Goal: Task Accomplishment & Management: Complete application form

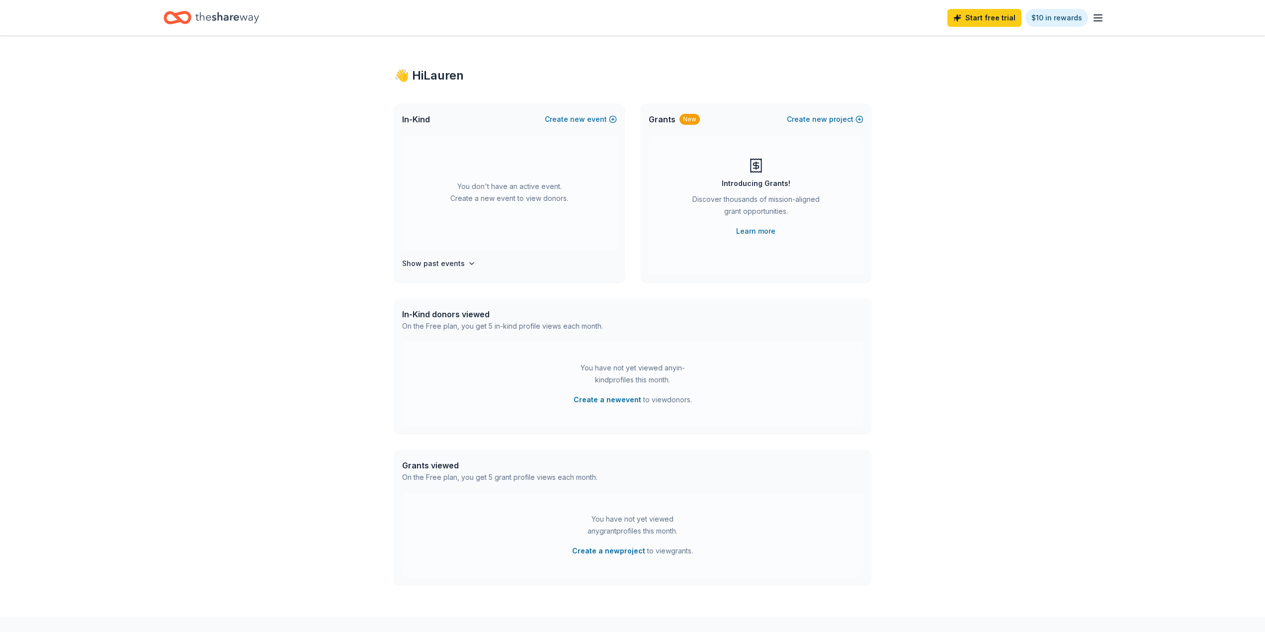
click at [1103, 20] on icon "button" at bounding box center [1098, 18] width 12 height 12
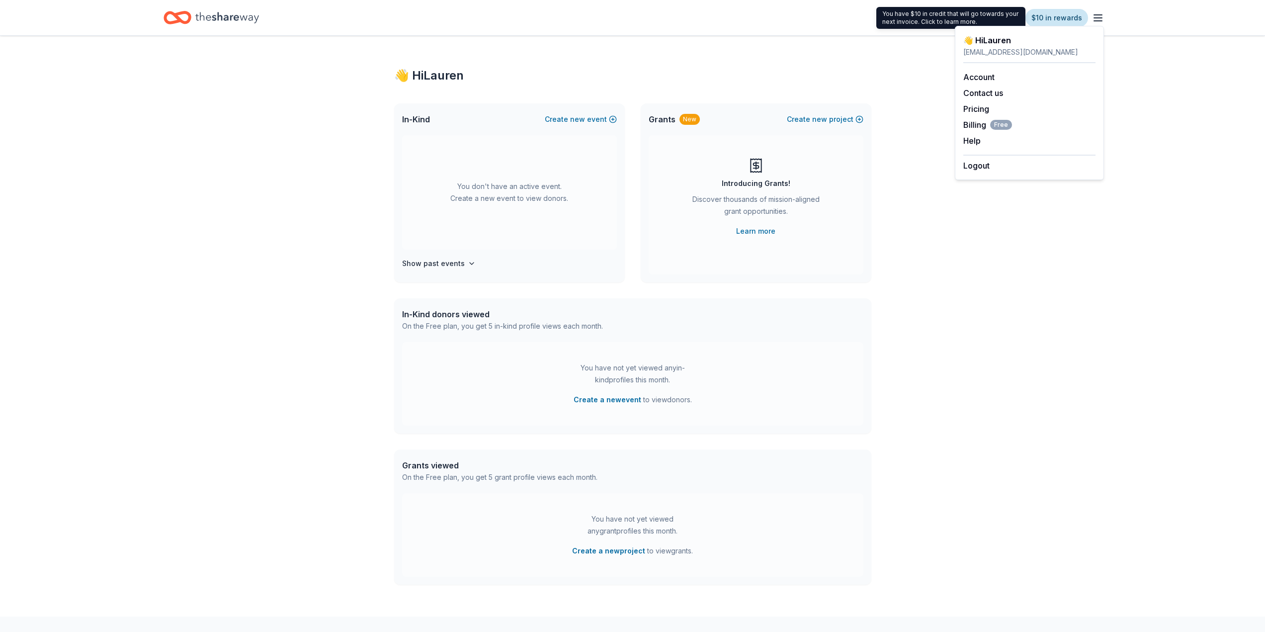
click at [1047, 22] on link "$10 in rewards" at bounding box center [1056, 18] width 63 height 18
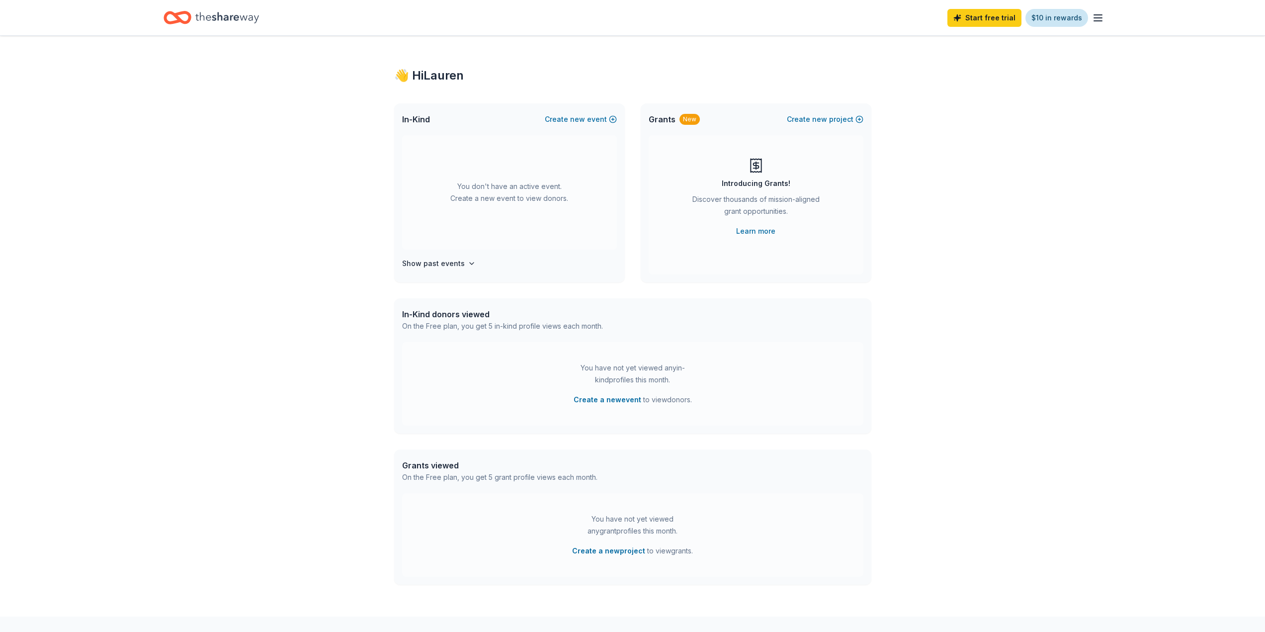
click at [1047, 22] on link "$10 in rewards" at bounding box center [1056, 18] width 63 height 18
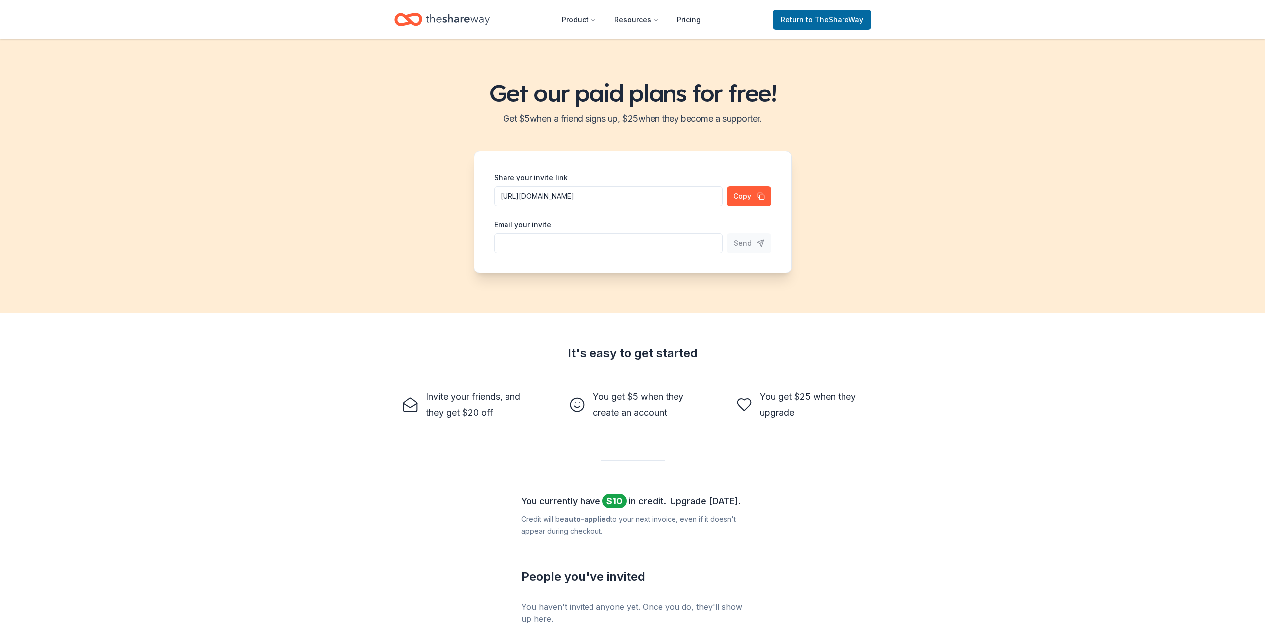
click at [851, 30] on div "Return to TheShareWay" at bounding box center [822, 19] width 98 height 23
click at [854, 23] on span "to TheShareWay" at bounding box center [835, 19] width 58 height 8
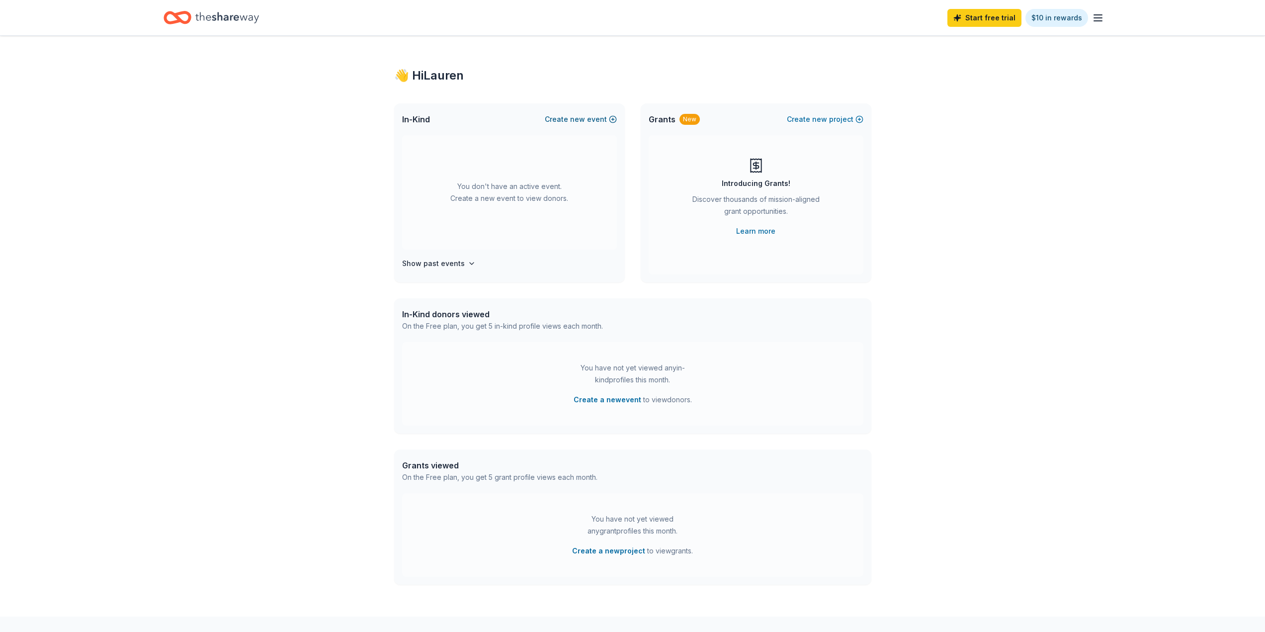
click at [595, 117] on button "Create new event" at bounding box center [581, 119] width 72 height 12
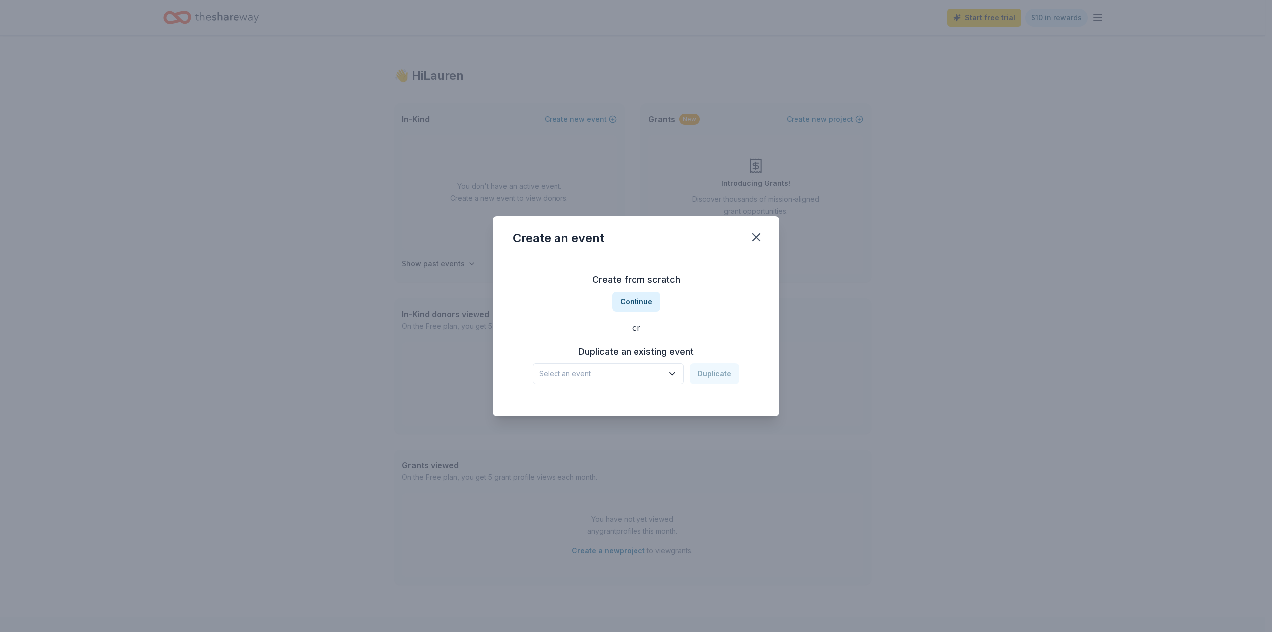
click at [646, 371] on span "Select an event" at bounding box center [601, 374] width 124 height 12
click at [630, 405] on div "Teacher Appreciation Week" at bounding box center [590, 401] width 95 height 12
click at [728, 380] on button "Duplicate" at bounding box center [715, 373] width 50 height 21
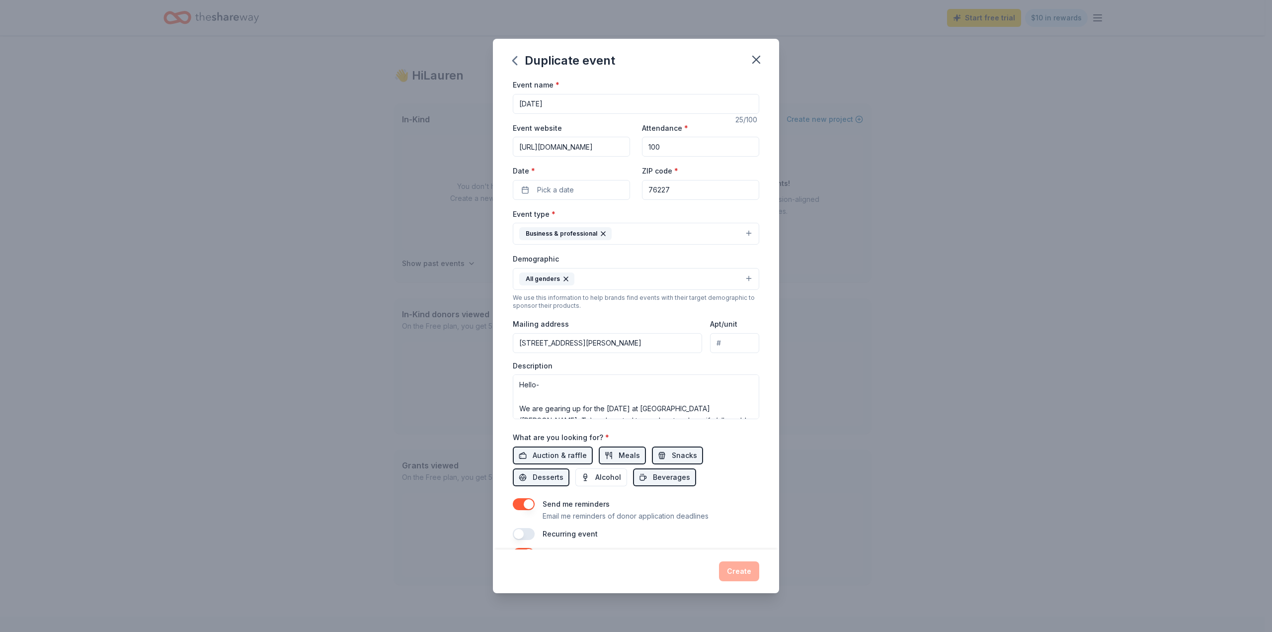
click at [623, 103] on input "Teacher Appreciation Week" at bounding box center [636, 104] width 246 height 20
type input "P"
type input "Monaco Elementary PTO- Silent Auction"
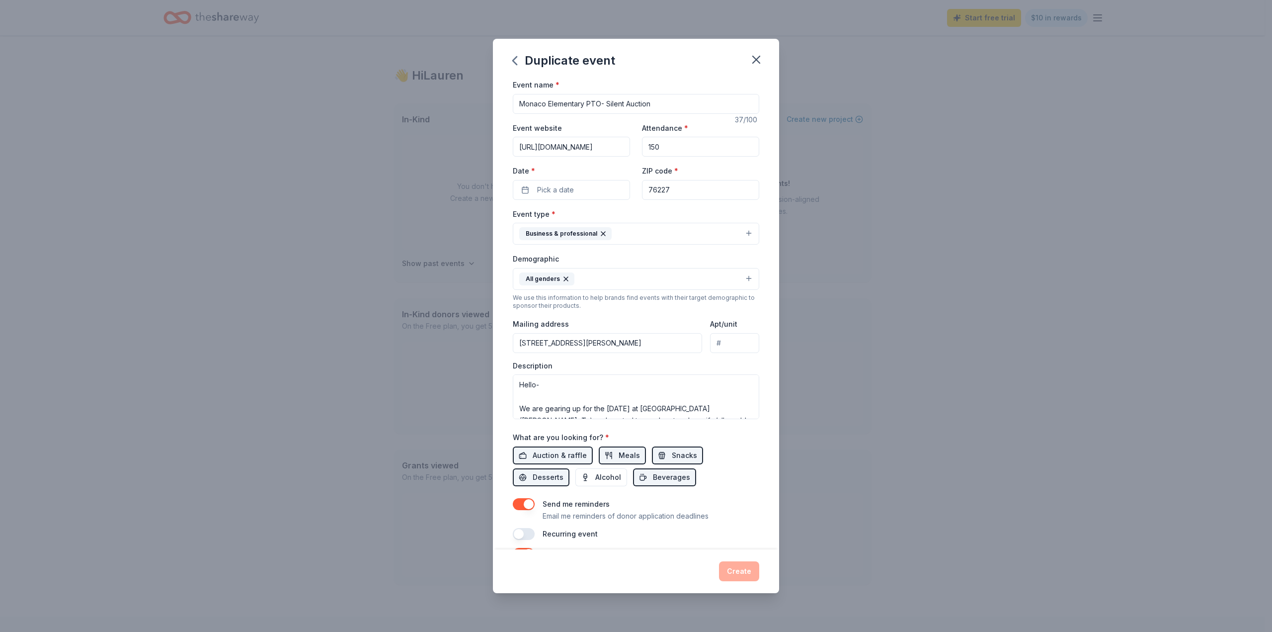
type input "150"
click at [528, 193] on button "Pick a date" at bounding box center [571, 190] width 117 height 20
click at [617, 217] on button "Go to next month" at bounding box center [623, 216] width 14 height 14
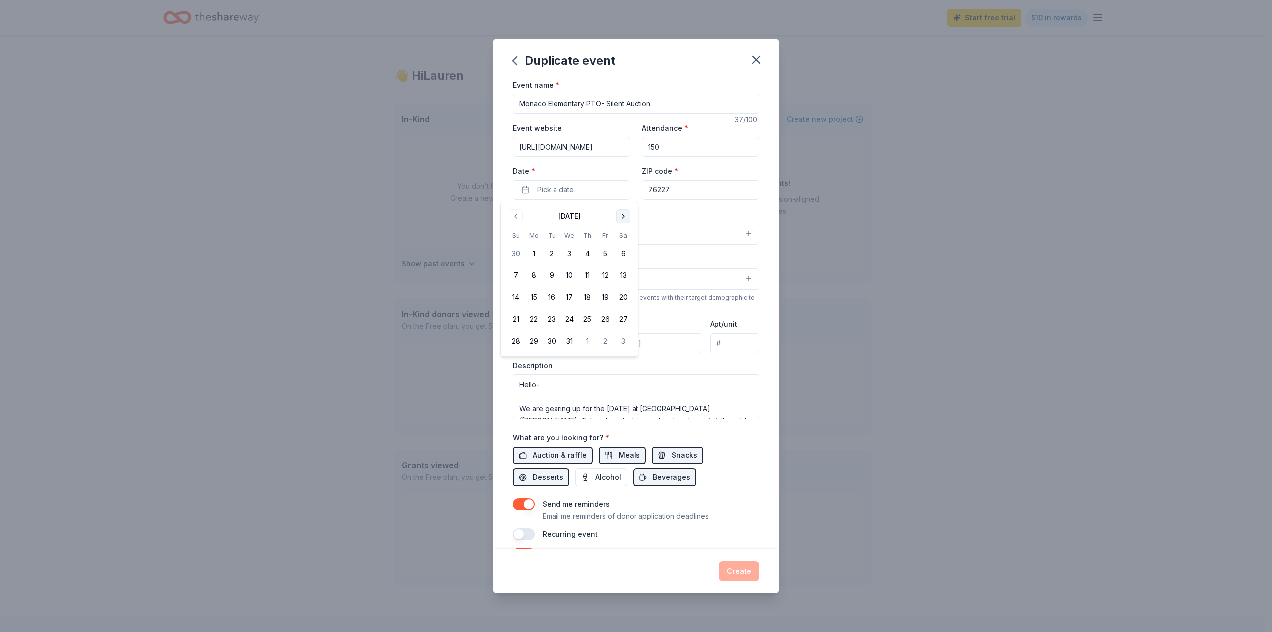
click at [617, 217] on button "Go to next month" at bounding box center [623, 216] width 14 height 14
click at [607, 319] on button "27" at bounding box center [605, 319] width 18 height 18
click at [697, 185] on input "76227" at bounding box center [700, 190] width 117 height 20
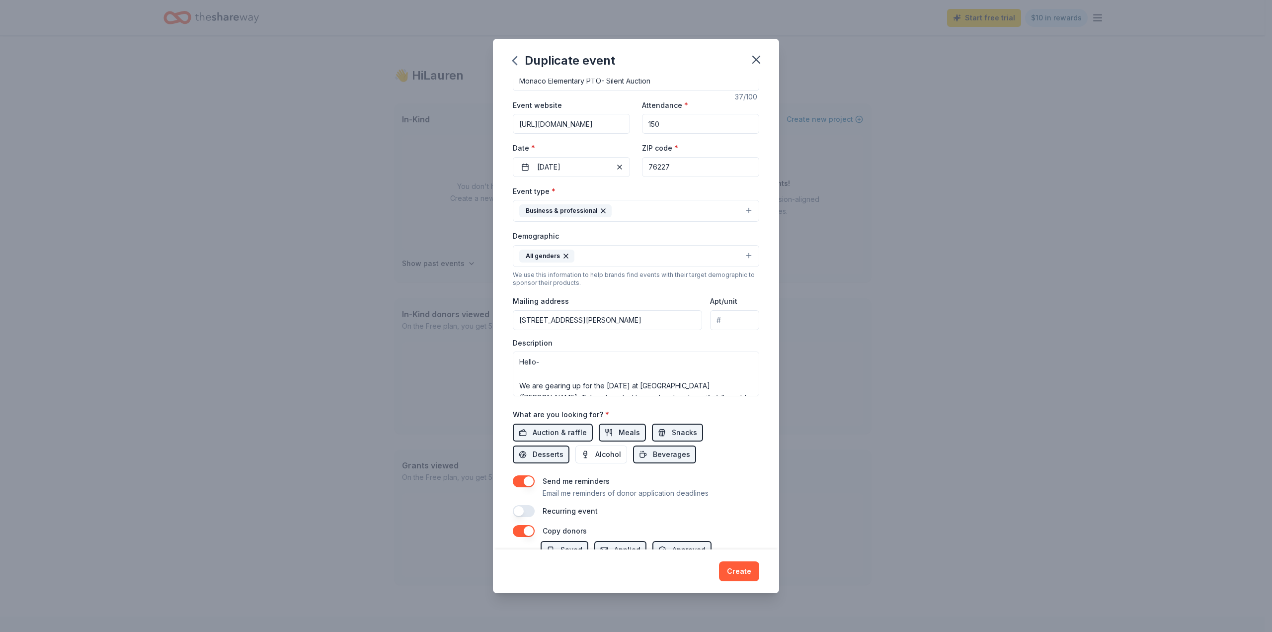
scroll to position [50, 0]
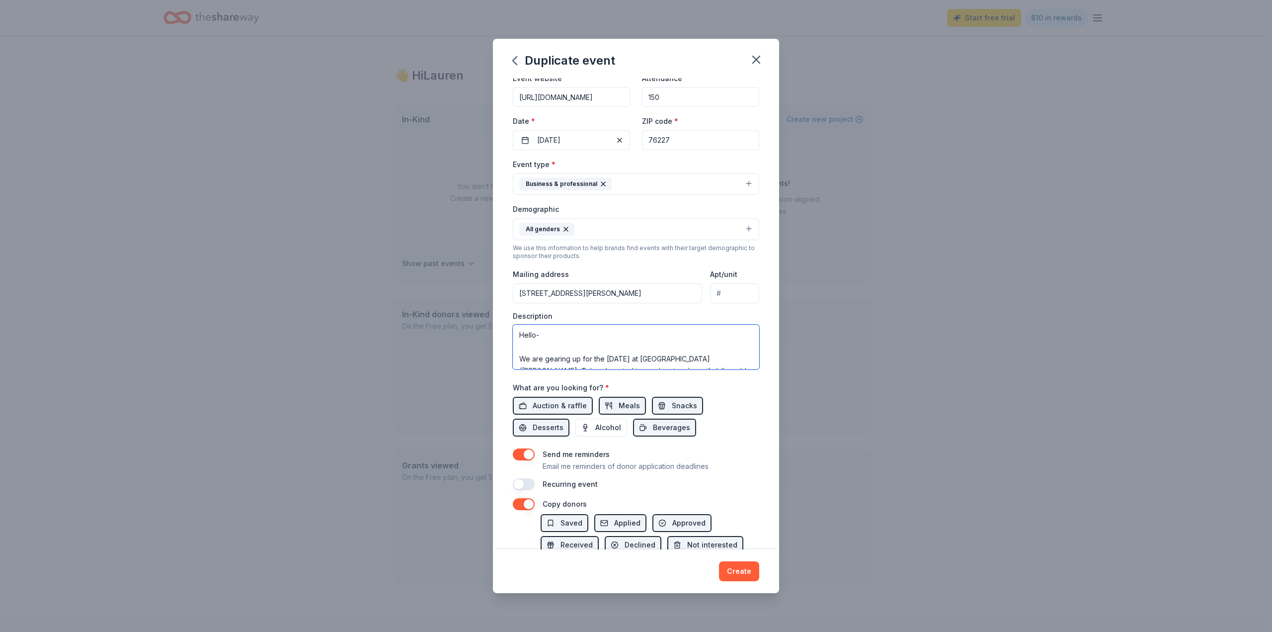
click at [606, 341] on textarea "Hello- We are gearing up for the 2025 Teacher Appreciation week at Monaco Eleme…" at bounding box center [636, 346] width 246 height 45
drag, startPoint x: 517, startPoint y: 352, endPoint x: 721, endPoint y: 340, distance: 204.1
click at [721, 340] on textarea "Hello- We are gearing up for the 2025 Teacher Appreciation week at Monaco Eleme…" at bounding box center [636, 346] width 246 height 45
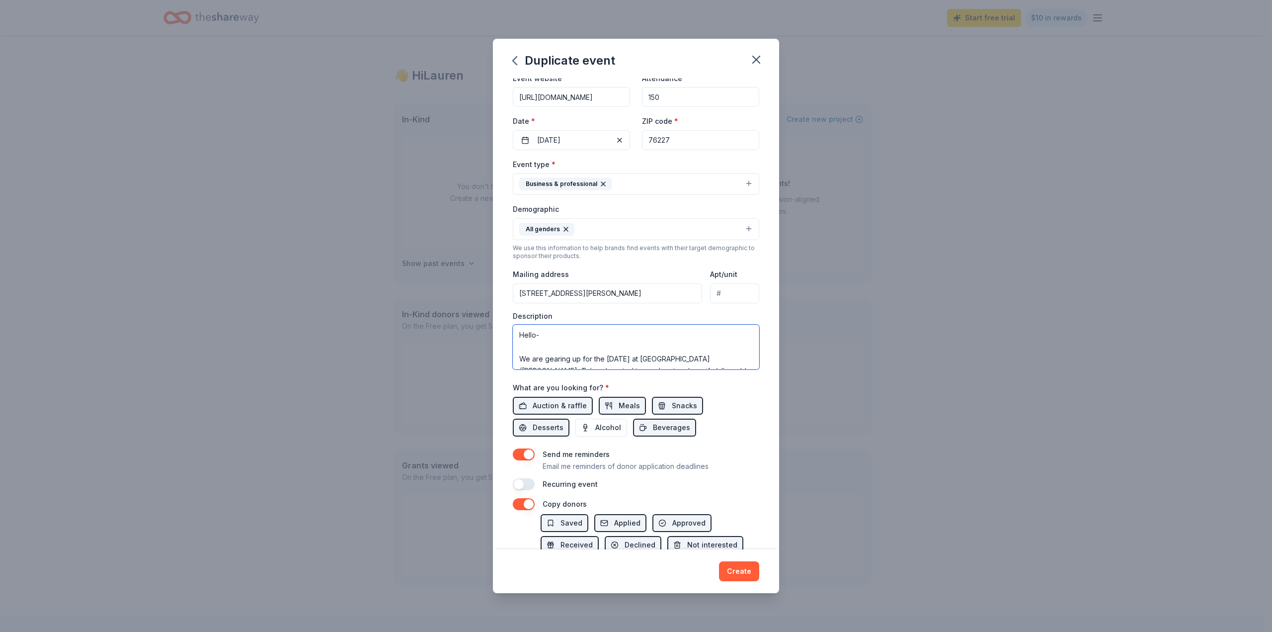
click at [642, 346] on textarea "Hello- We are gearing up for the 2025 Teacher Appreciation week at Monaco Eleme…" at bounding box center [636, 346] width 246 height 45
click at [617, 347] on textarea "Hello- We are gearing up for the 2025 Teacher Appreciation week at Monaco Eleme…" at bounding box center [636, 346] width 246 height 45
click at [627, 340] on textarea "Hello- We are gearing up for the 2025 Teacher Appreciation week at Monaco Eleme…" at bounding box center [636, 346] width 246 height 45
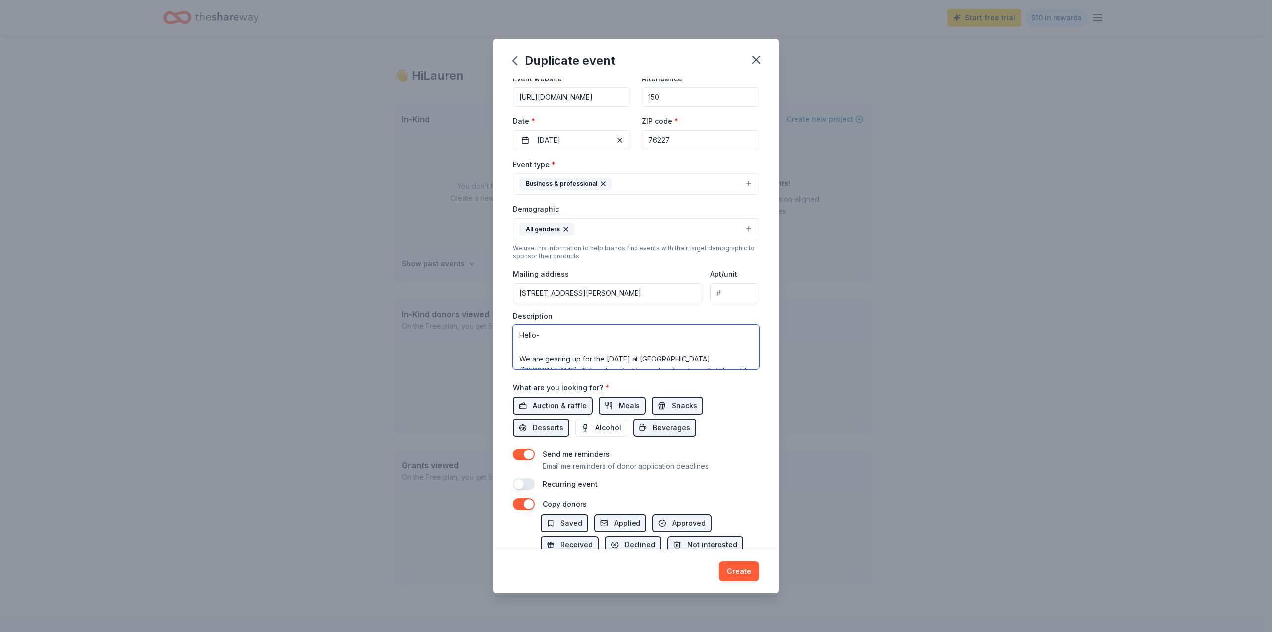
drag, startPoint x: 637, startPoint y: 337, endPoint x: 520, endPoint y: 356, distance: 117.8
click at [520, 356] on textarea "Hello- We are gearing up for the 2025 Teacher Appreciation week at Monaco Eleme…" at bounding box center [636, 346] width 246 height 45
click at [560, 335] on textarea "Hello- We are looking for donations to auction off for our school's silent auct…" at bounding box center [636, 346] width 246 height 45
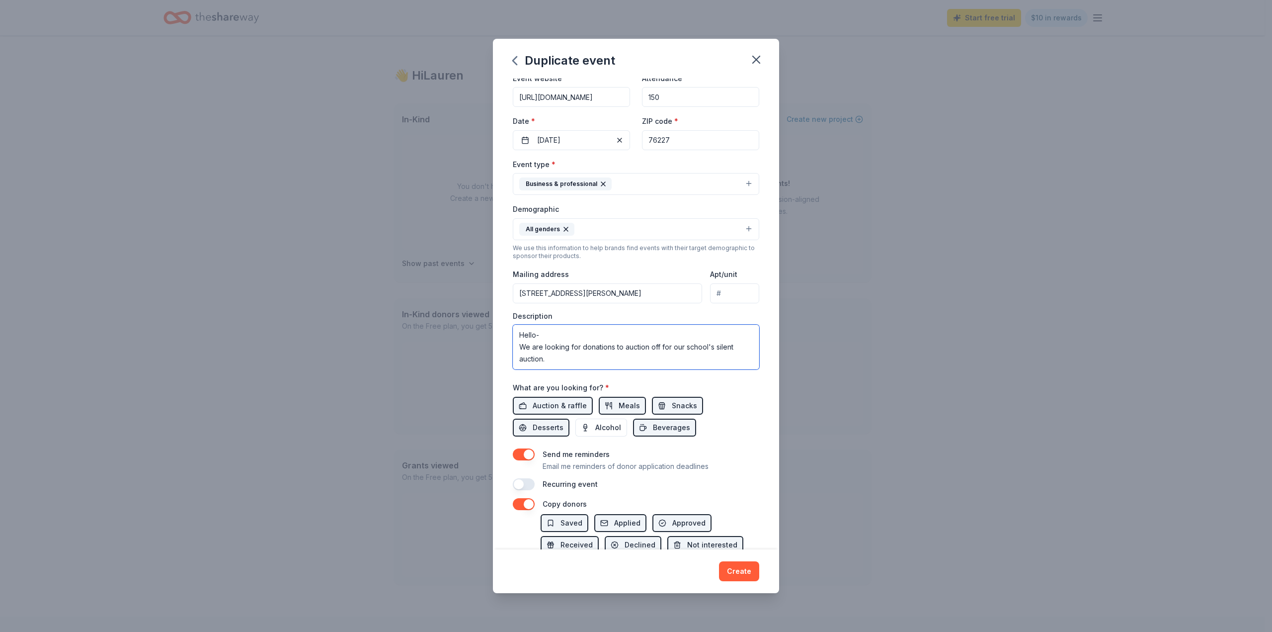
click at [553, 359] on textarea "Hello- We are looking for donations to auction off for our school's silent auct…" at bounding box center [636, 346] width 246 height 45
click at [563, 358] on textarea "Hello- We are looking for donations to auction off for our school's silent auct…" at bounding box center [636, 346] width 246 height 45
click at [682, 365] on textarea "Hello- We are looking for donations to auction off for our school's silent auct…" at bounding box center [636, 346] width 246 height 45
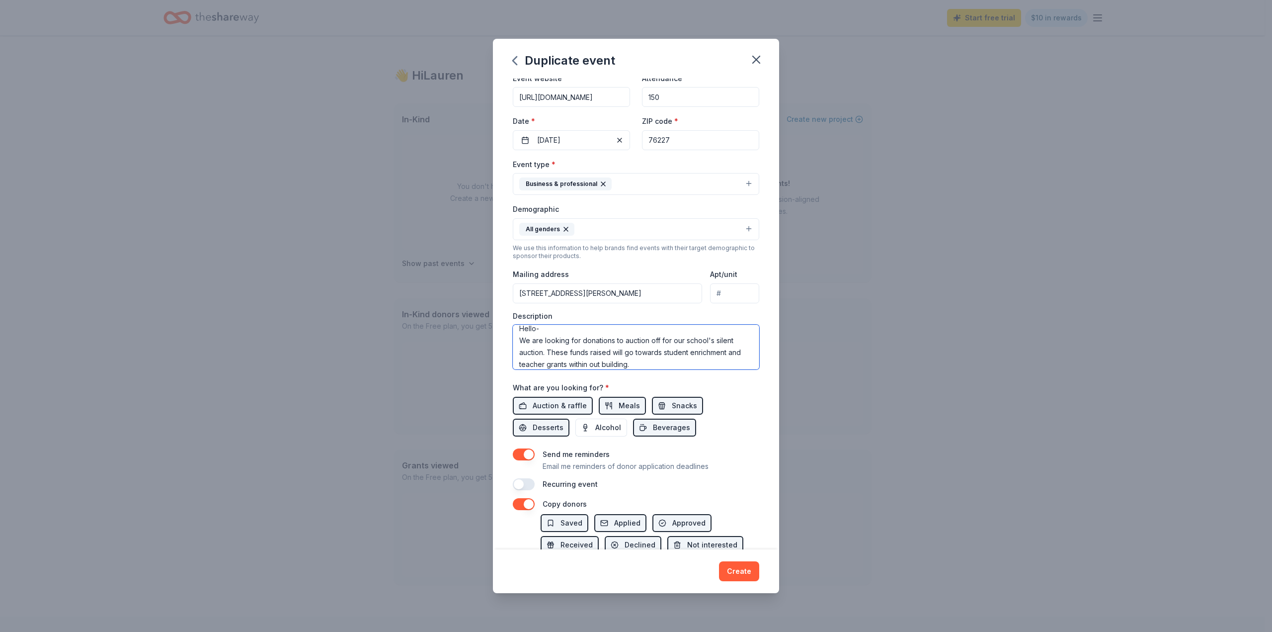
scroll to position [56, 0]
click at [588, 360] on textarea "Hello- We are looking for donations to auction off for our school's silent auct…" at bounding box center [636, 346] width 246 height 45
click at [597, 344] on textarea "Hello- We are looking for donations to auction off for our school's silent auct…" at bounding box center [636, 346] width 246 height 45
click at [598, 344] on textarea "Hello- We are looking for donations to auction off for our school's silent auct…" at bounding box center [636, 346] width 246 height 45
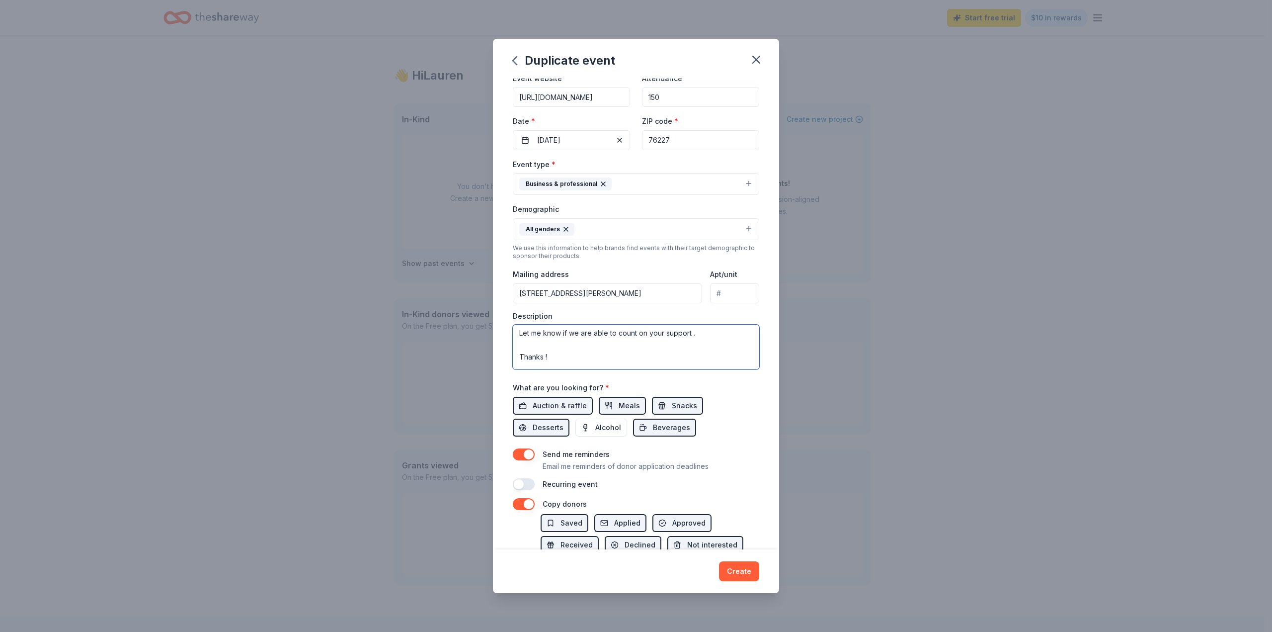
scroll to position [0, 0]
drag, startPoint x: 718, startPoint y: 351, endPoint x: 523, endPoint y: 347, distance: 194.3
click at [523, 347] on textarea "Hello- We are looking for donations to auction off for our school's silent auct…" at bounding box center [636, 346] width 246 height 45
click at [571, 350] on textarea "Hello- We are looking for donations to auction off for our school's silent auct…" at bounding box center [636, 346] width 246 height 45
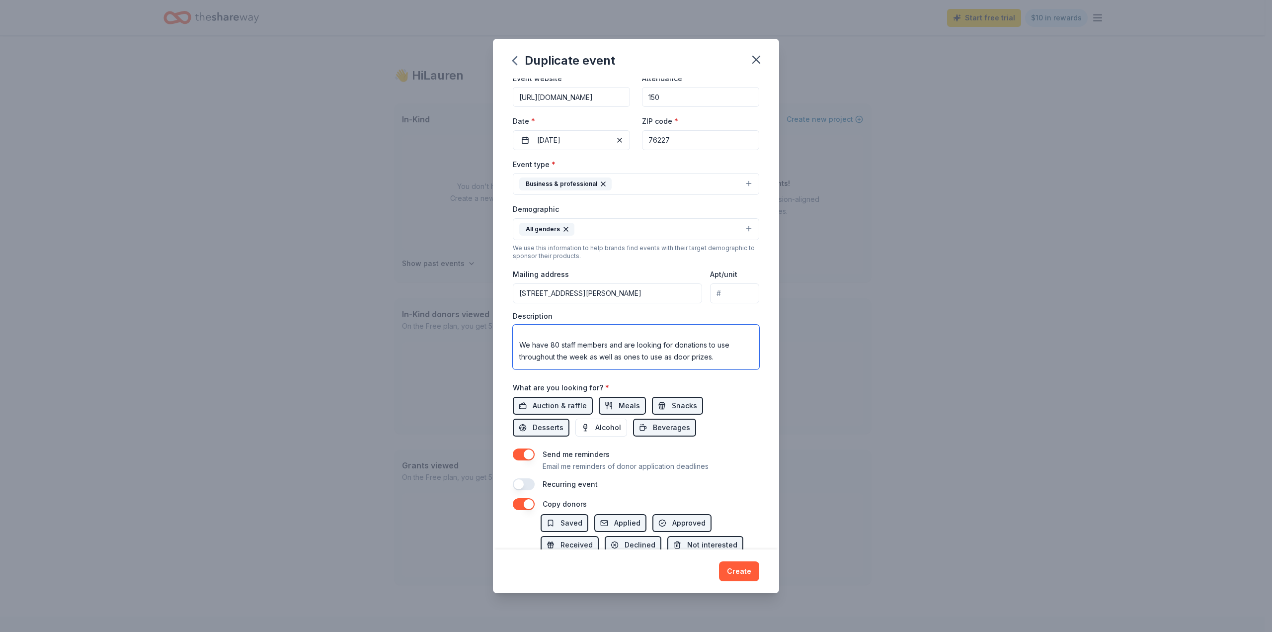
click at [571, 350] on textarea "Hello- We are looking for donations to auction off for our school's silent auct…" at bounding box center [636, 346] width 246 height 45
click at [520, 338] on textarea "Hello- We are looking for donations to auction off for our school's silent auct…" at bounding box center [636, 346] width 246 height 45
type textarea "Hello- We are looking for donations to auction off for our school's silent auct…"
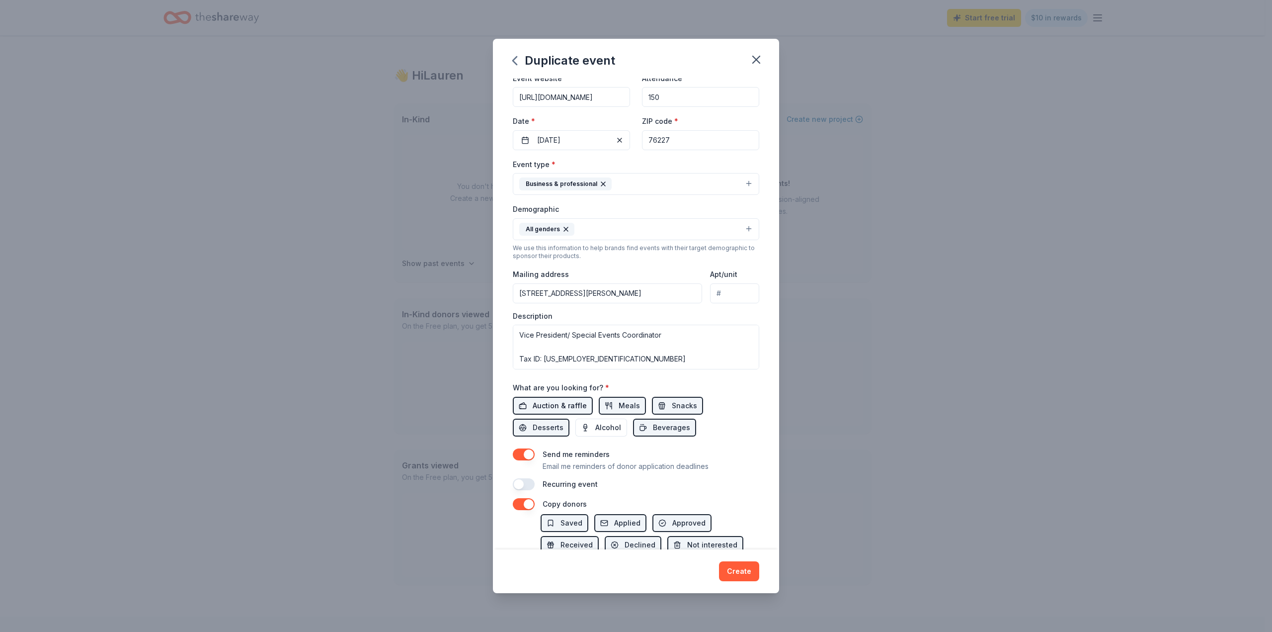
click at [550, 405] on span "Auction & raffle" at bounding box center [560, 406] width 54 height 12
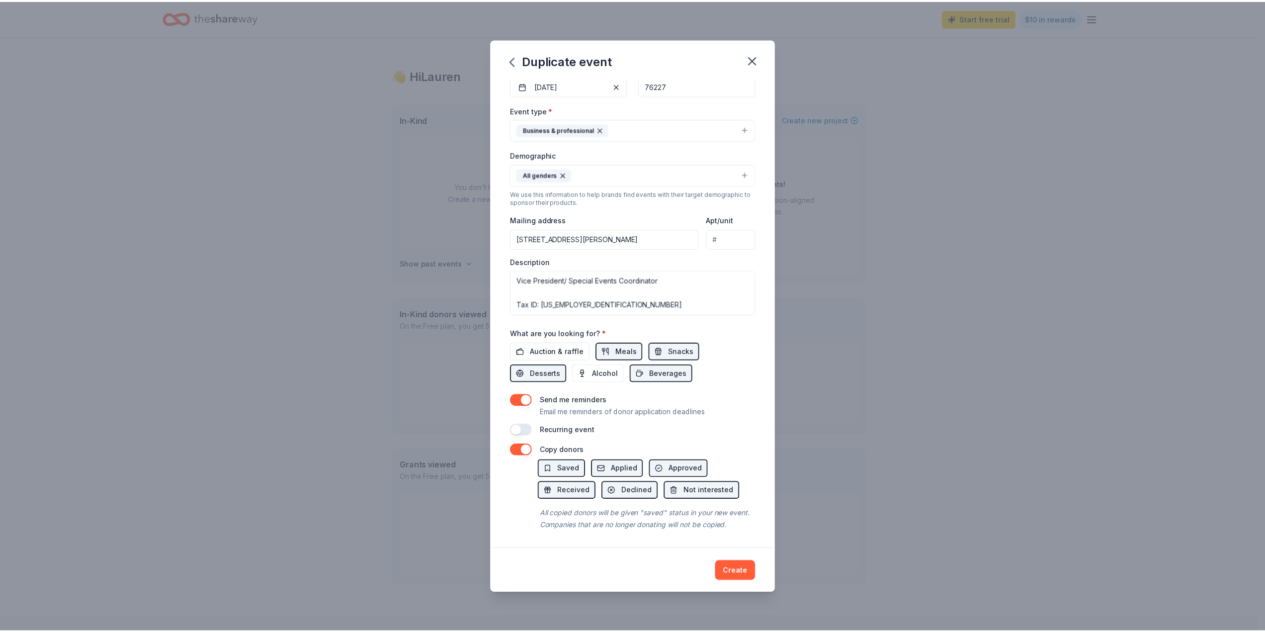
scroll to position [116, 0]
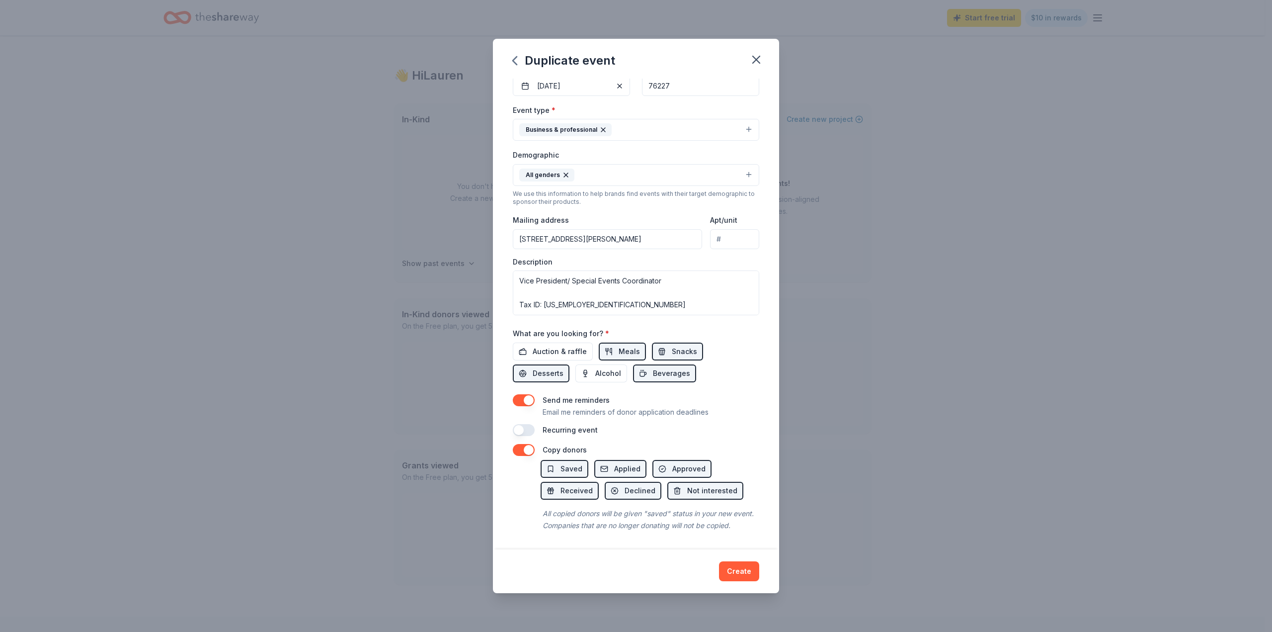
click at [760, 573] on div "Create" at bounding box center [636, 571] width 286 height 44
click at [745, 575] on button "Create" at bounding box center [739, 571] width 40 height 20
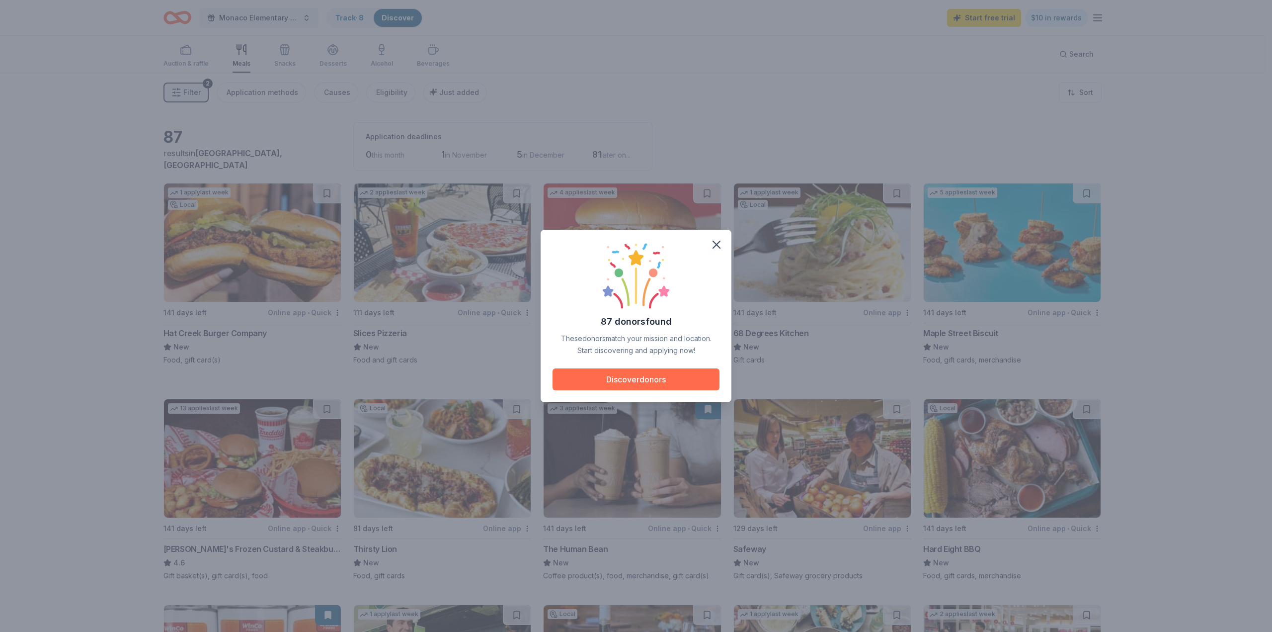
click at [695, 383] on button "Discover donors" at bounding box center [636, 379] width 167 height 22
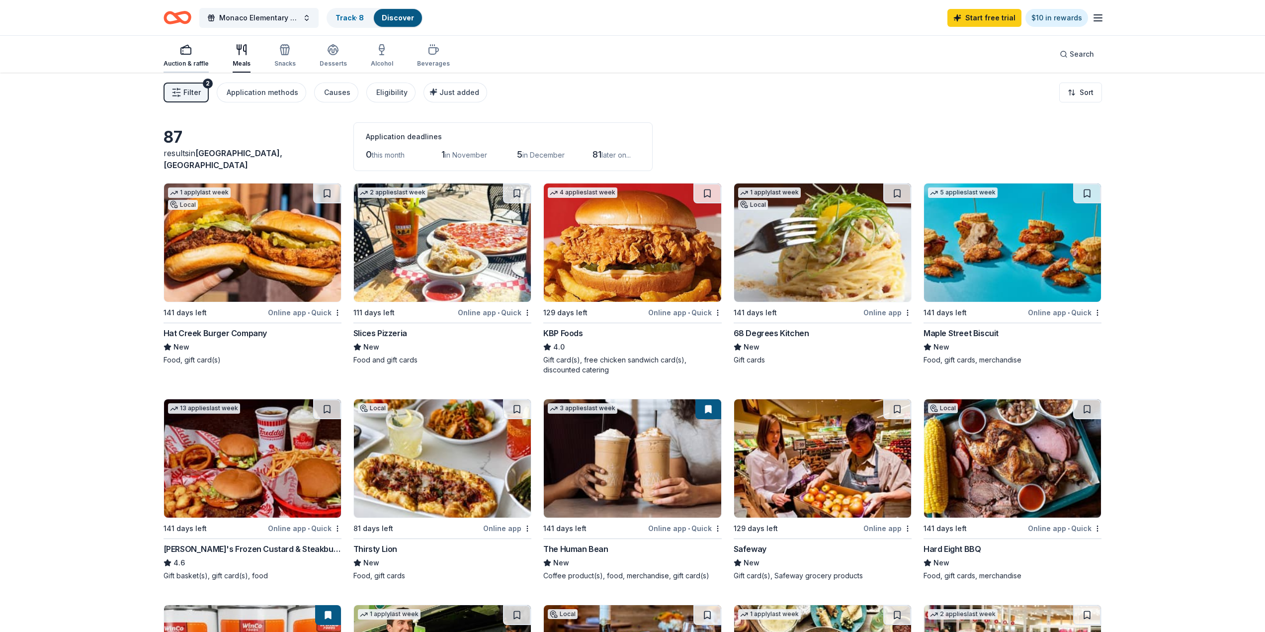
click at [189, 54] on rect "button" at bounding box center [186, 51] width 10 height 6
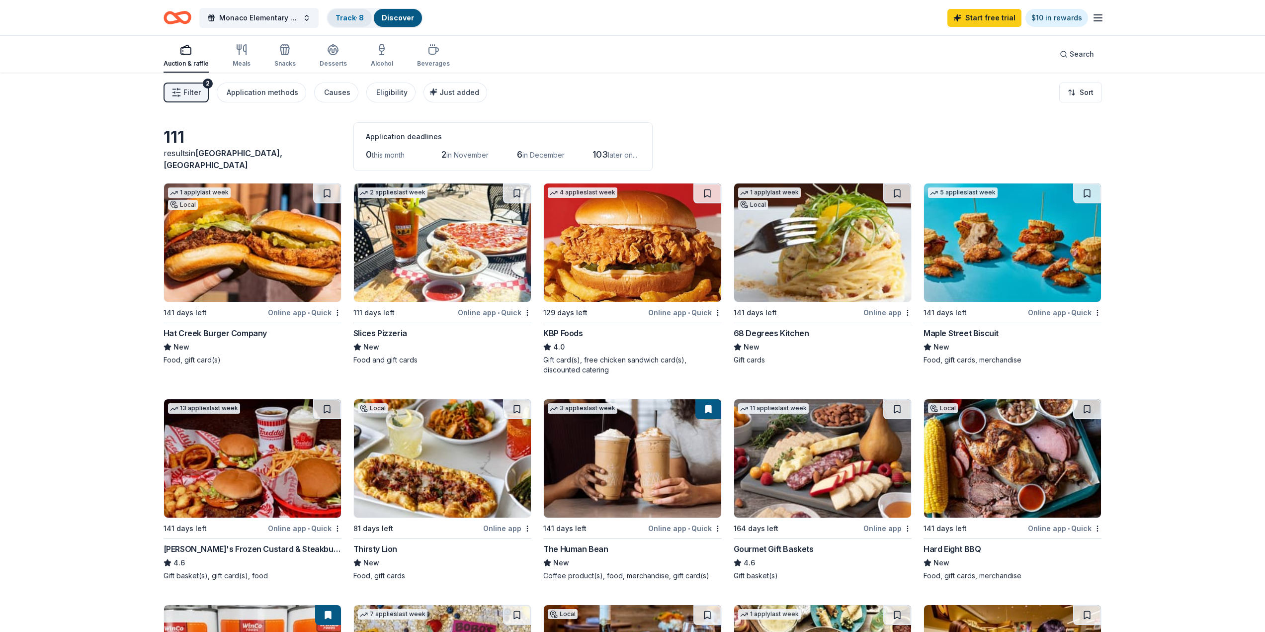
click at [346, 18] on link "Track · 8" at bounding box center [349, 17] width 28 height 8
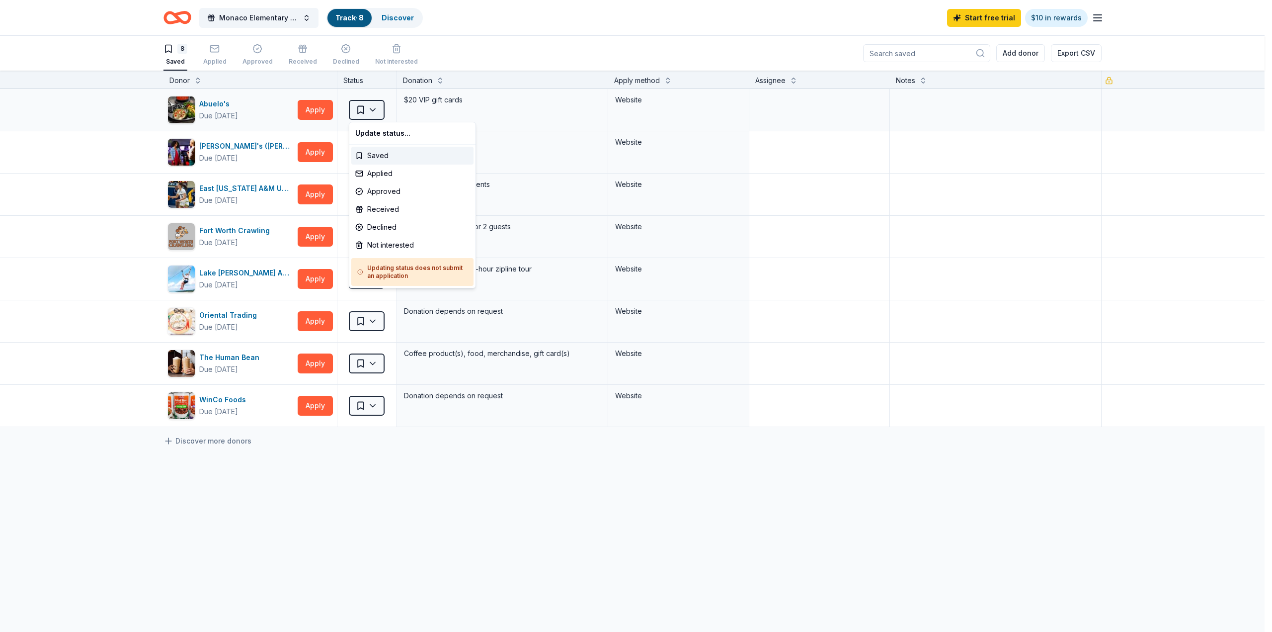
click at [375, 108] on html "Monaco Elementary PTO- Silent Auction Track · 8 Discover Start free trial $10 i…" at bounding box center [636, 316] width 1272 height 632
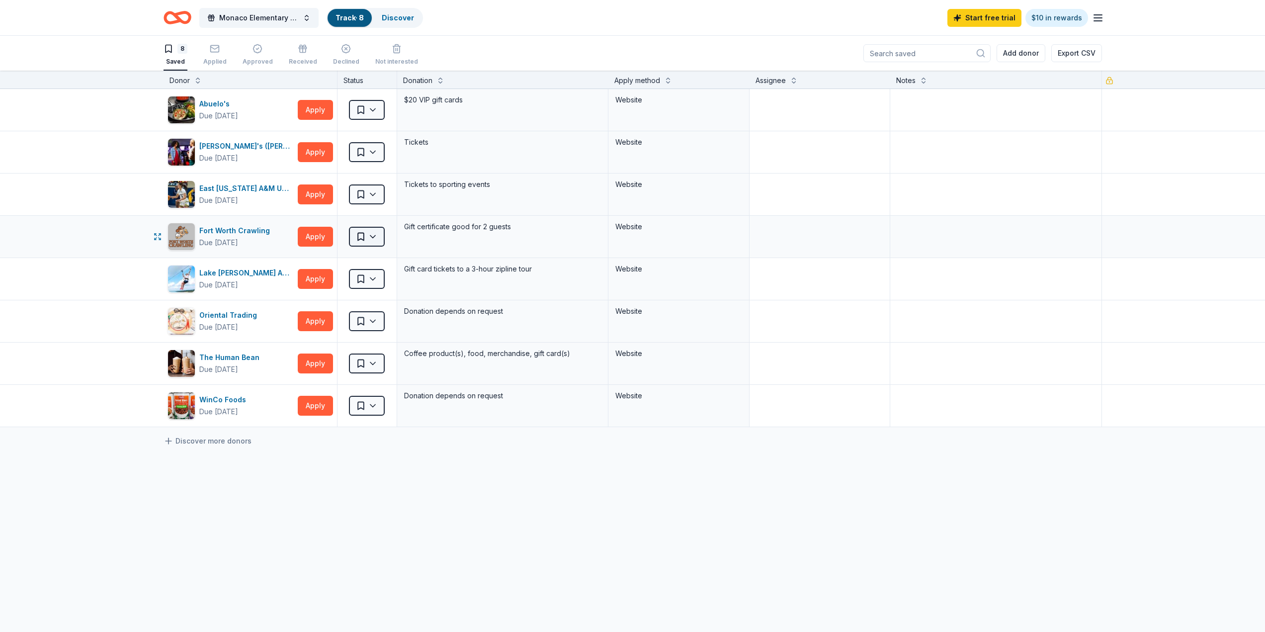
click at [375, 237] on html "Monaco Elementary PTO- Silent Auction Track · 8 Discover Start free trial $10 i…" at bounding box center [632, 316] width 1265 height 632
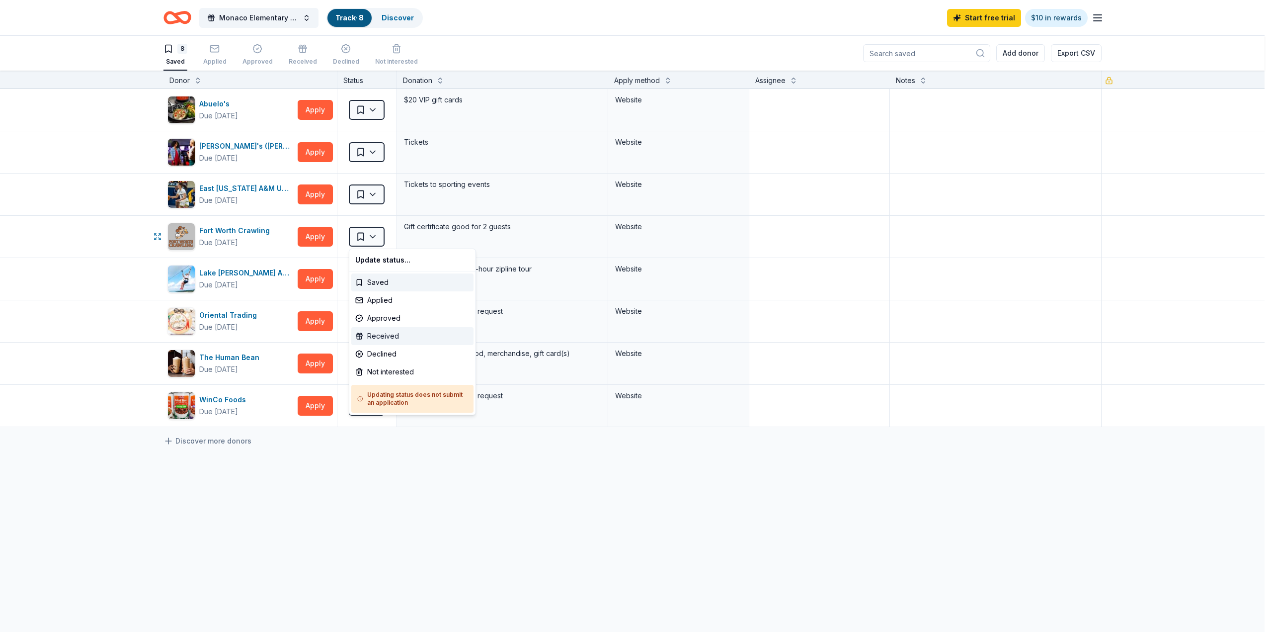
click at [406, 332] on div "Received" at bounding box center [412, 336] width 122 height 18
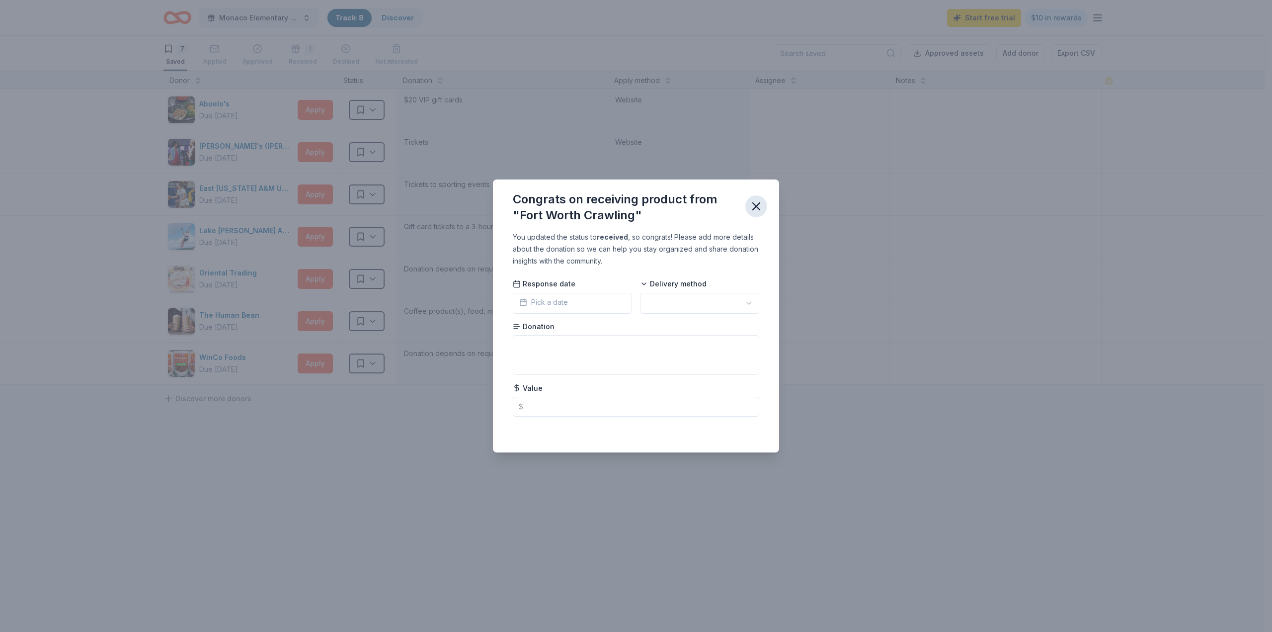
click at [753, 208] on icon "button" at bounding box center [756, 206] width 14 height 14
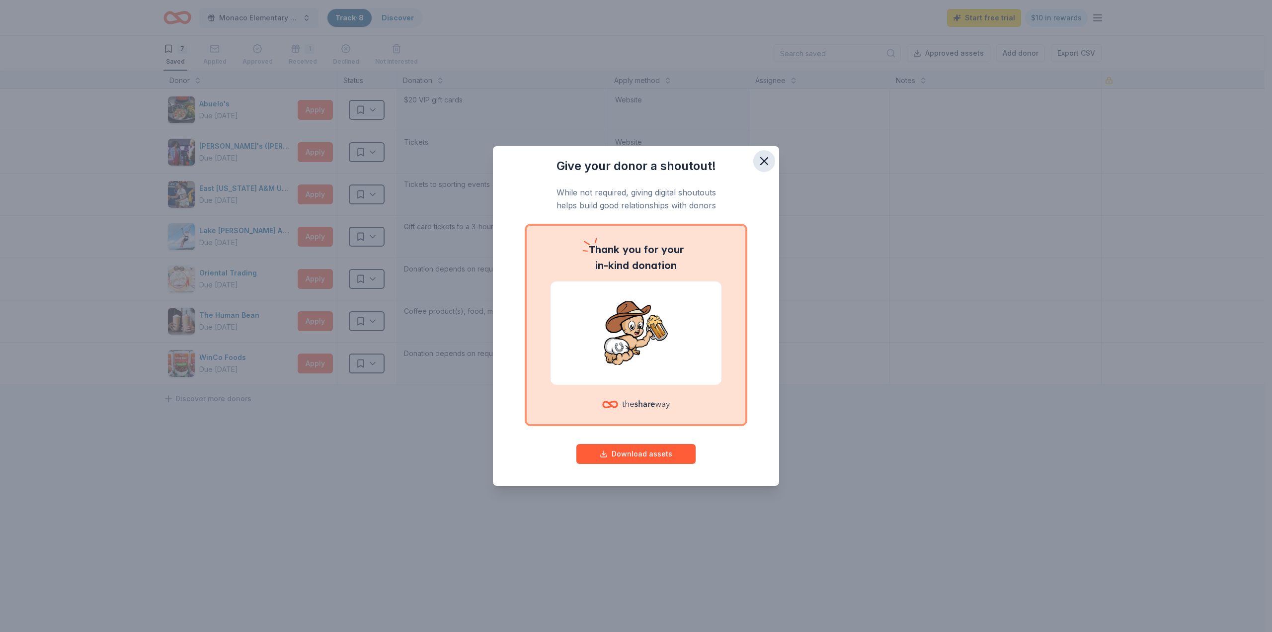
click at [766, 157] on icon "button" at bounding box center [764, 161] width 14 height 14
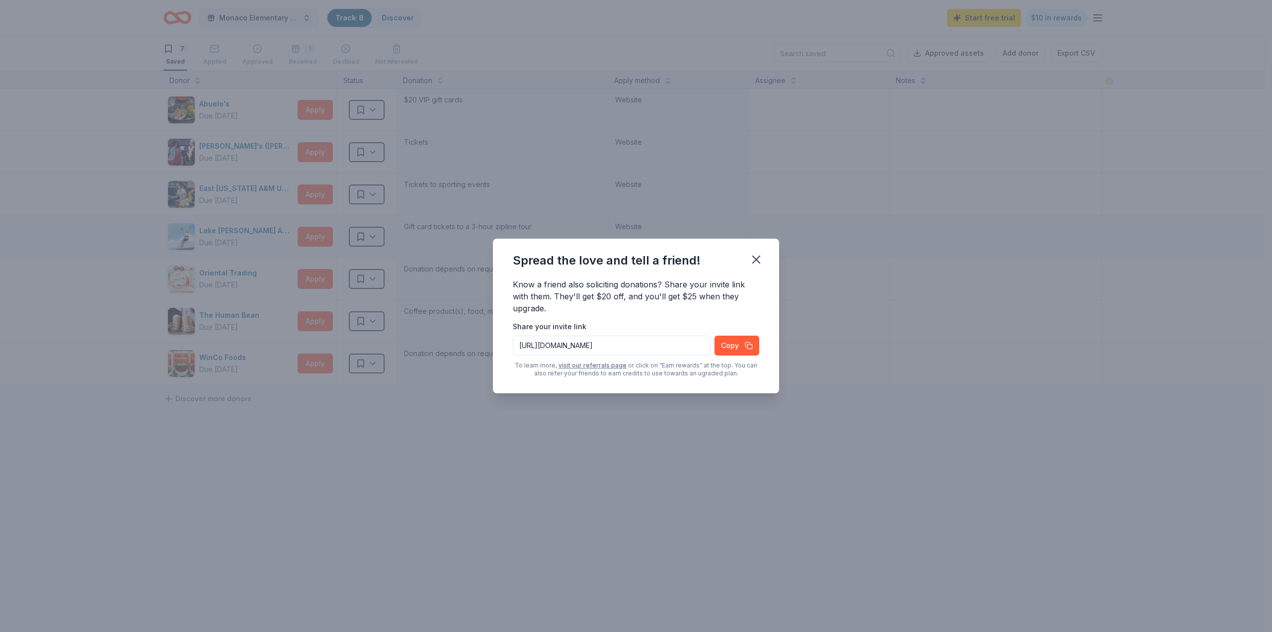
click at [371, 242] on div "Spread the love and tell a friend! Know a friend also soliciting donations? Sha…" at bounding box center [636, 316] width 1272 height 632
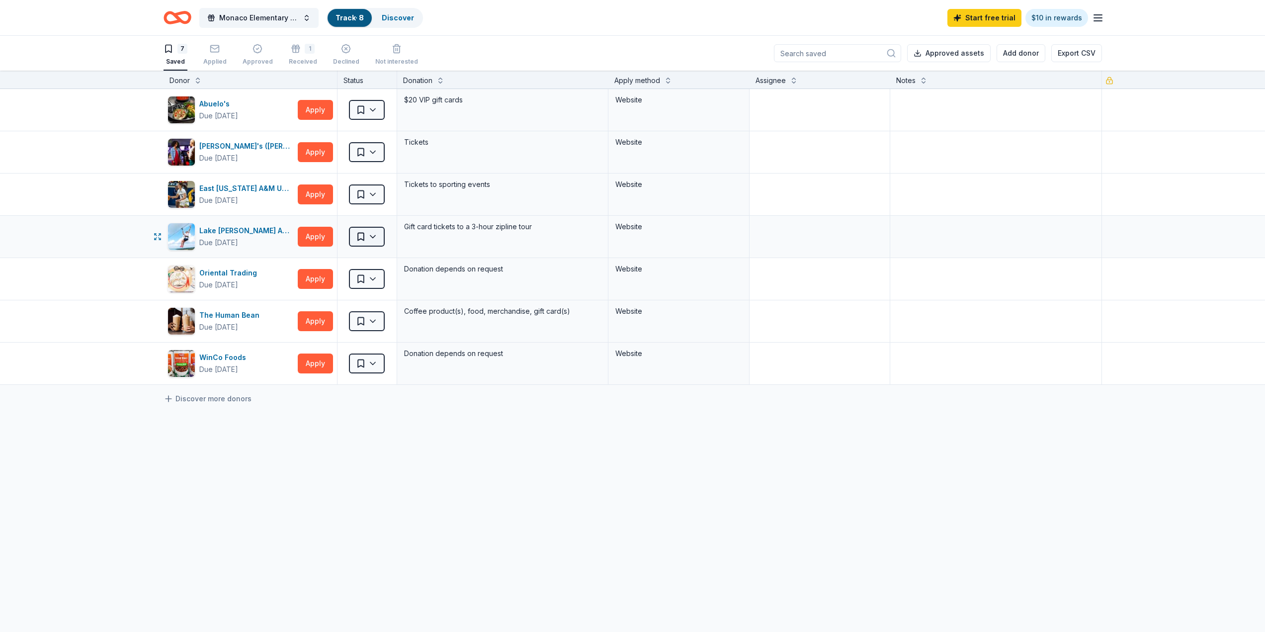
click at [368, 234] on html "Monaco Elementary PTO- Silent Auction Track · 8 Discover Start free trial $10 i…" at bounding box center [632, 316] width 1265 height 632
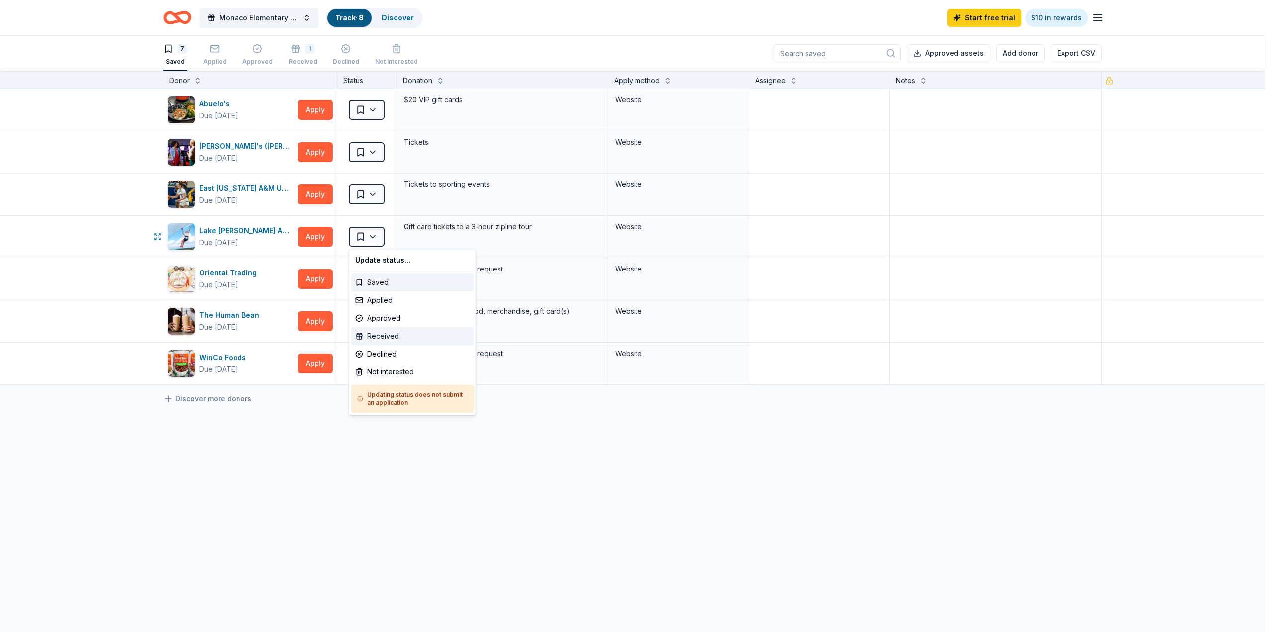
click at [388, 334] on div "Received" at bounding box center [412, 336] width 122 height 18
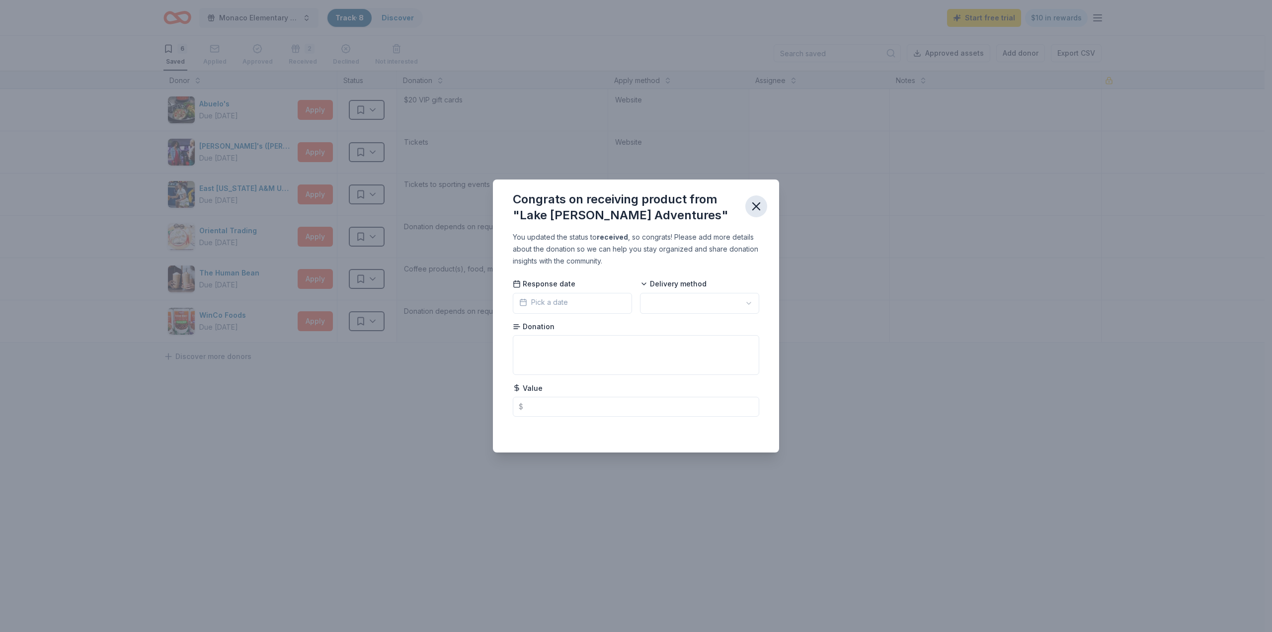
click at [753, 199] on icon "button" at bounding box center [756, 206] width 14 height 14
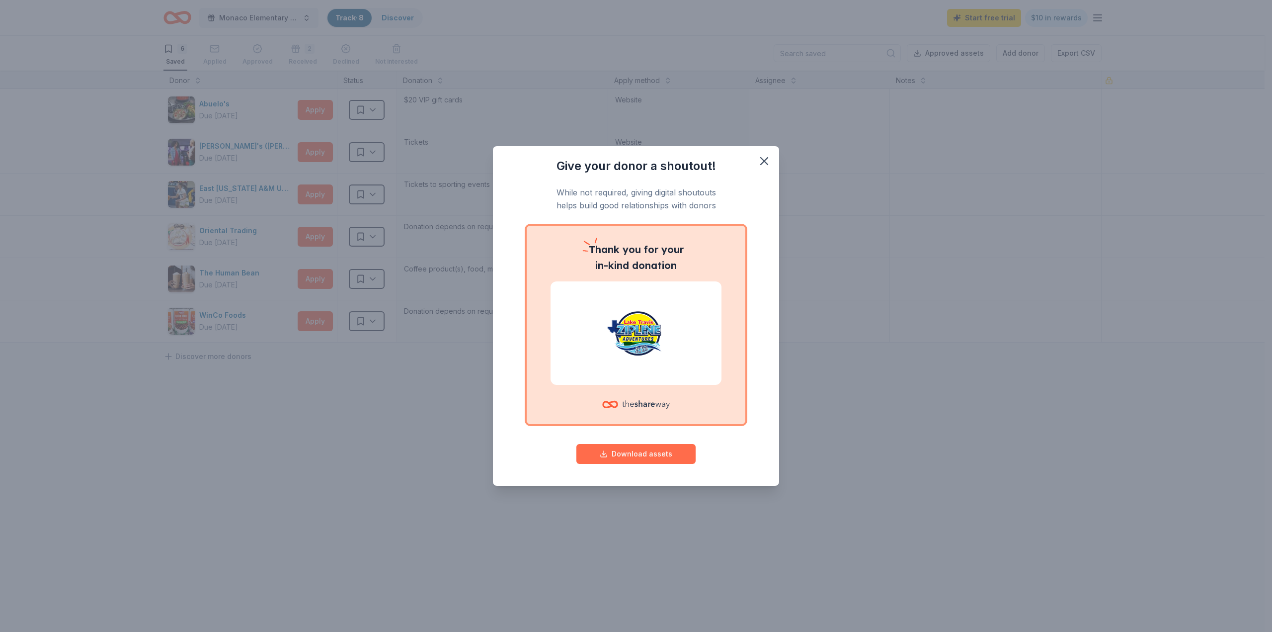
click at [665, 455] on button "Download assets" at bounding box center [635, 454] width 119 height 20
click at [766, 160] on icon "button" at bounding box center [764, 161] width 7 height 7
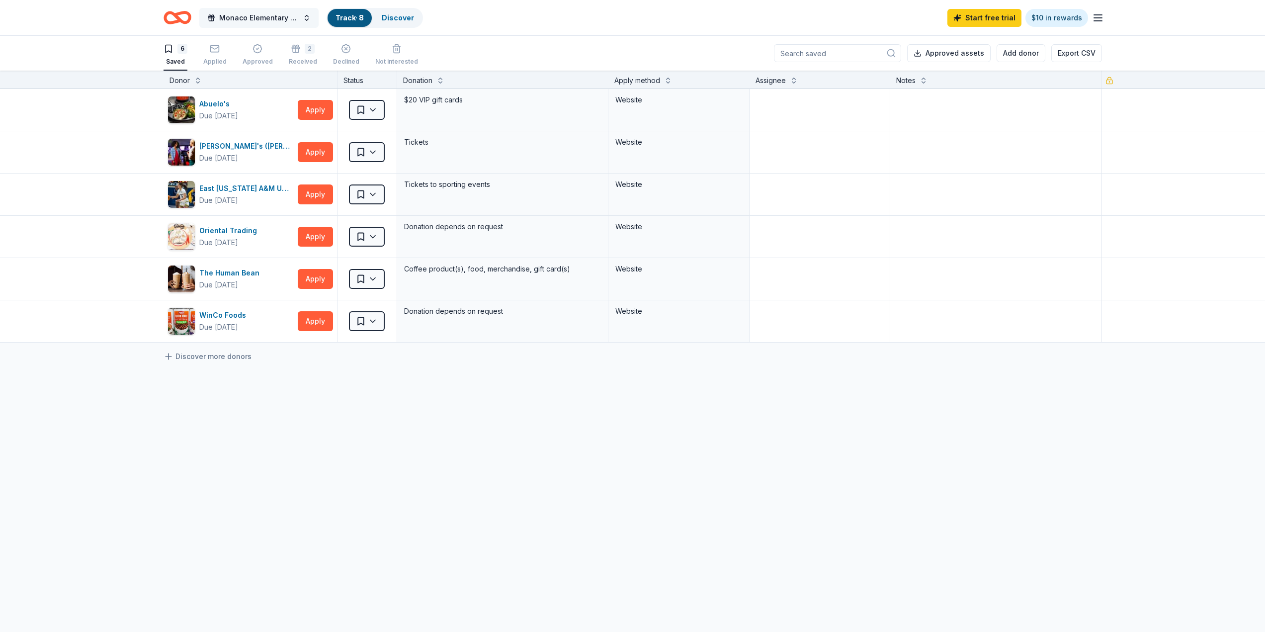
click at [295, 23] on span "Monaco Elementary PTO- Silent Auction" at bounding box center [259, 18] width 80 height 12
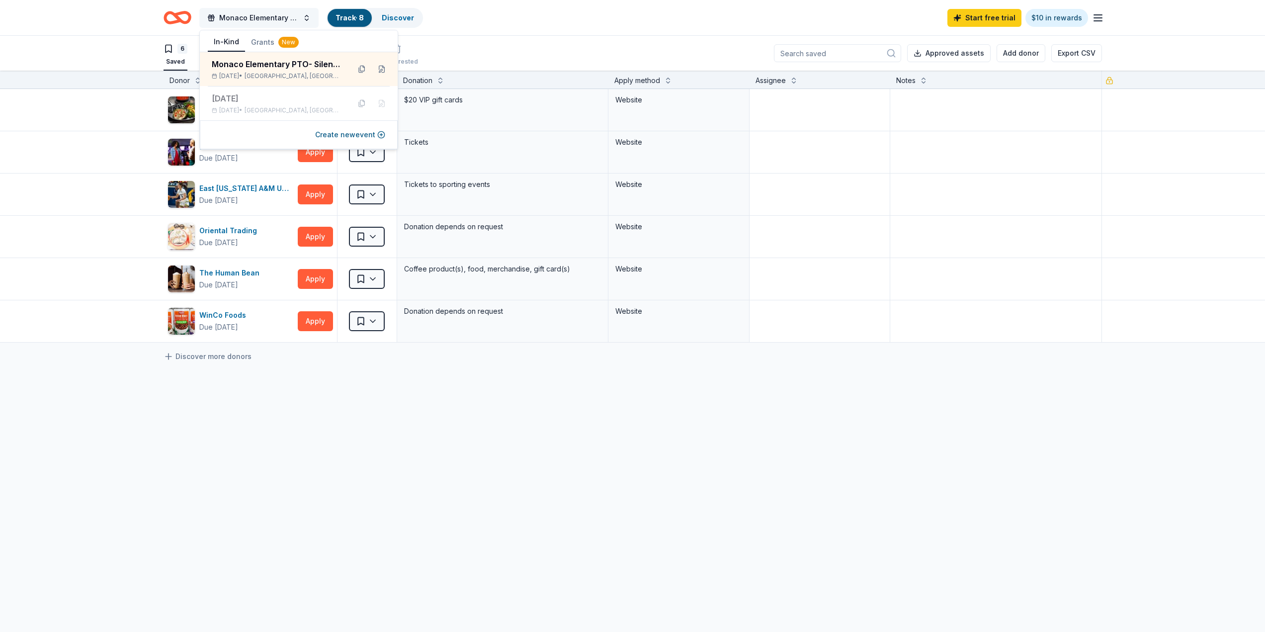
click at [295, 23] on span "Monaco Elementary PTO- Silent Auction" at bounding box center [259, 18] width 80 height 12
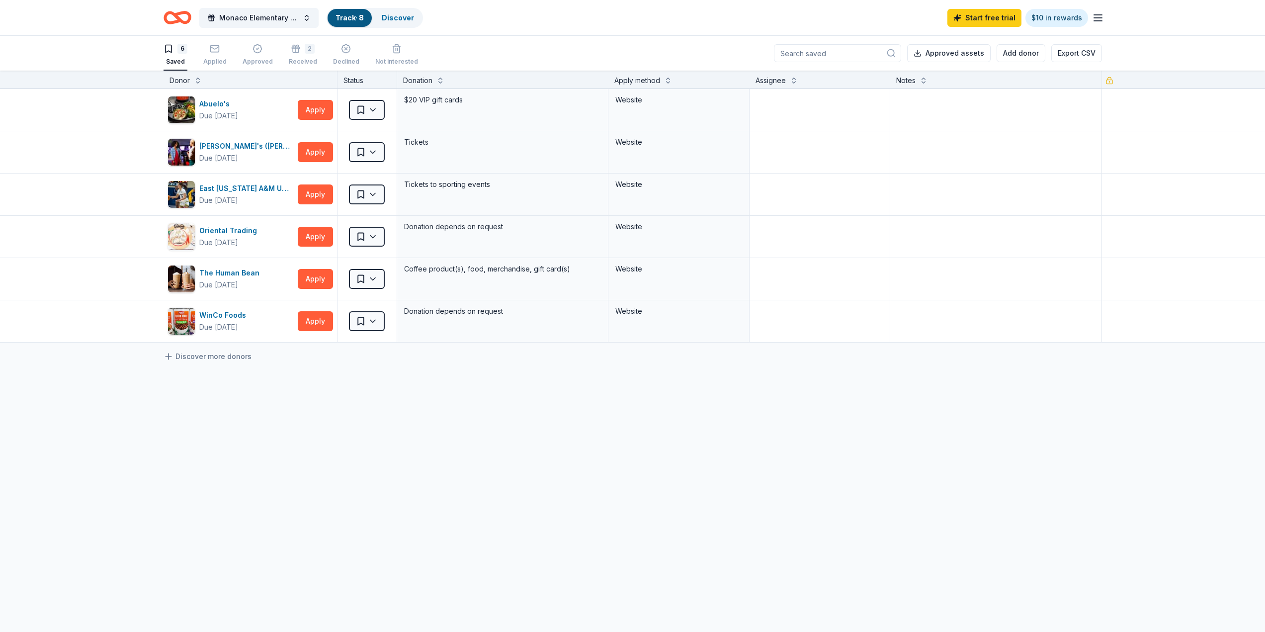
click at [358, 20] on link "Track · 8" at bounding box center [349, 17] width 28 height 8
click at [396, 20] on link "Discover" at bounding box center [398, 17] width 32 height 8
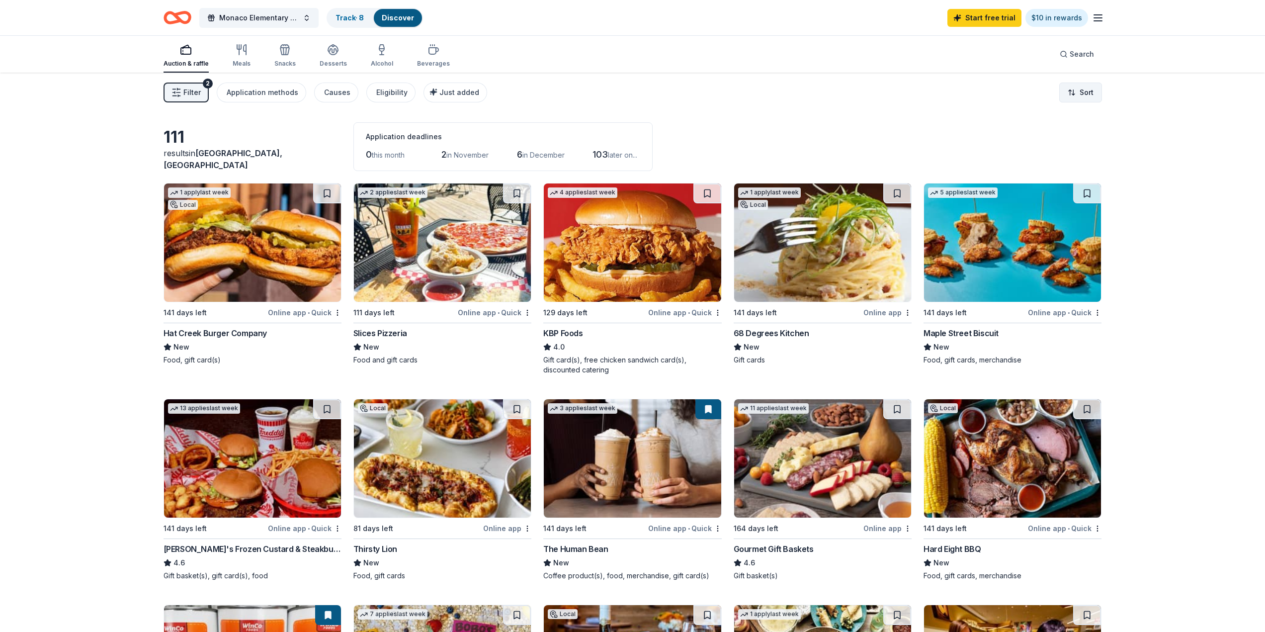
click at [1074, 89] on html "Monaco Elementary PTO- Silent Auction Track · 8 Discover Start free trial $10 i…" at bounding box center [632, 316] width 1265 height 632
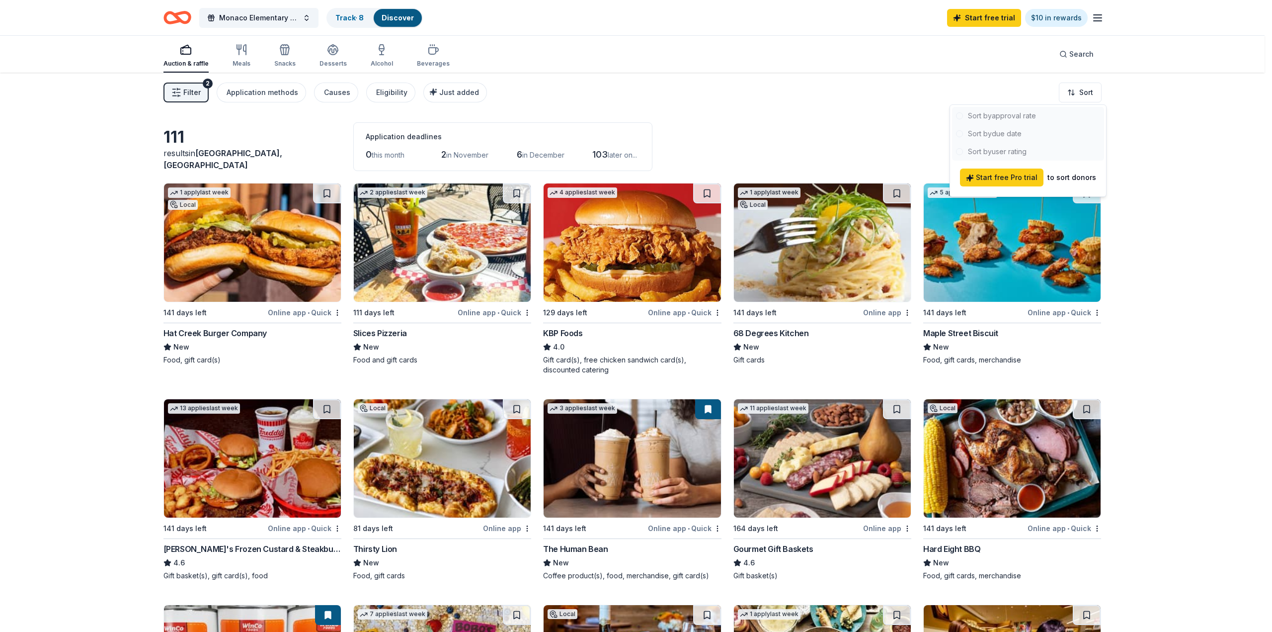
click at [1016, 136] on div at bounding box center [1028, 134] width 152 height 54
click at [842, 110] on html "Monaco Elementary PTO- Silent Auction Track · 8 Discover Start free trial $10 i…" at bounding box center [636, 316] width 1272 height 632
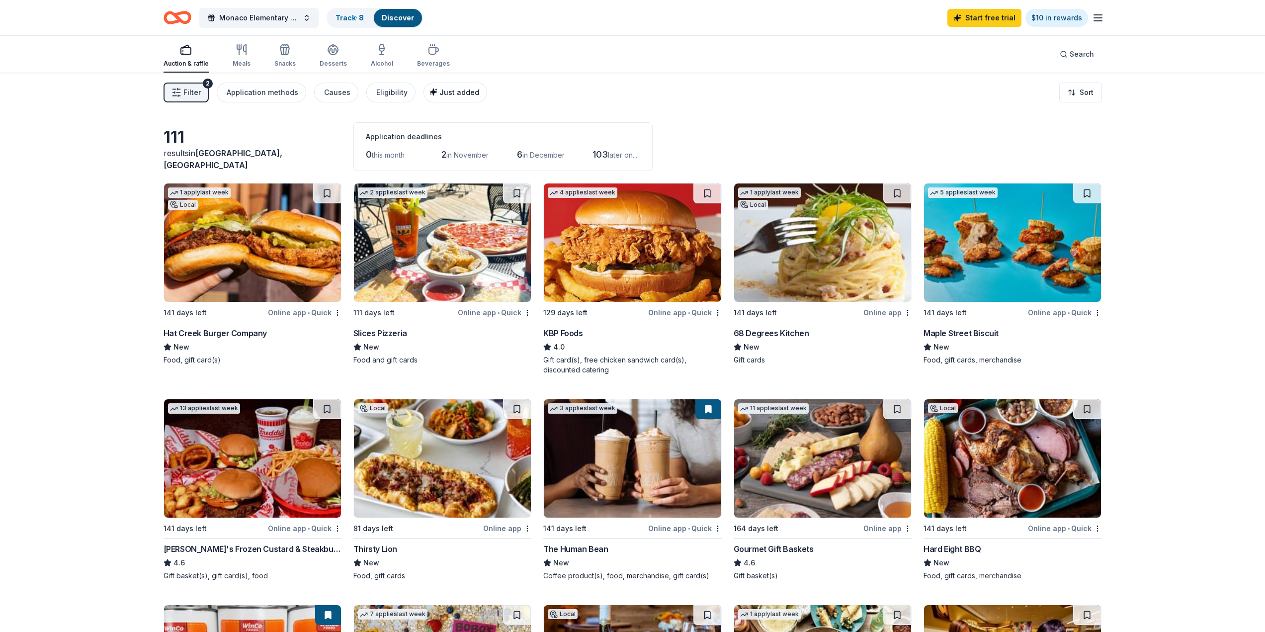
click at [464, 99] on button "Just added" at bounding box center [455, 92] width 64 height 20
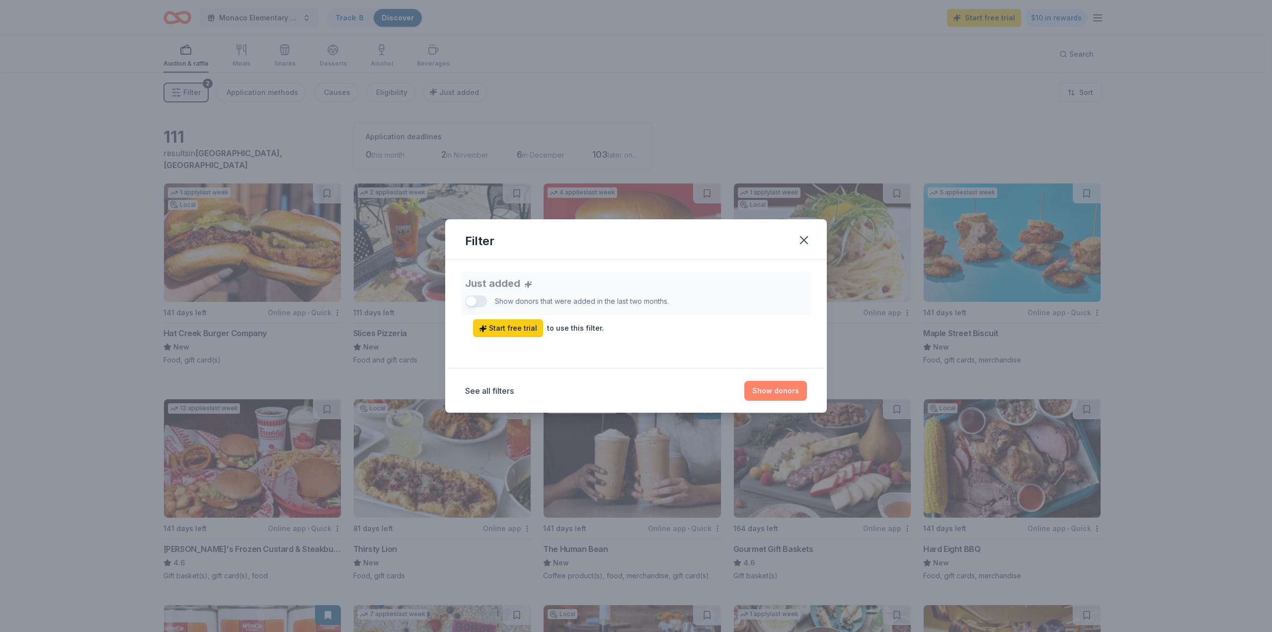
click at [806, 390] on button "Show donors" at bounding box center [775, 391] width 63 height 20
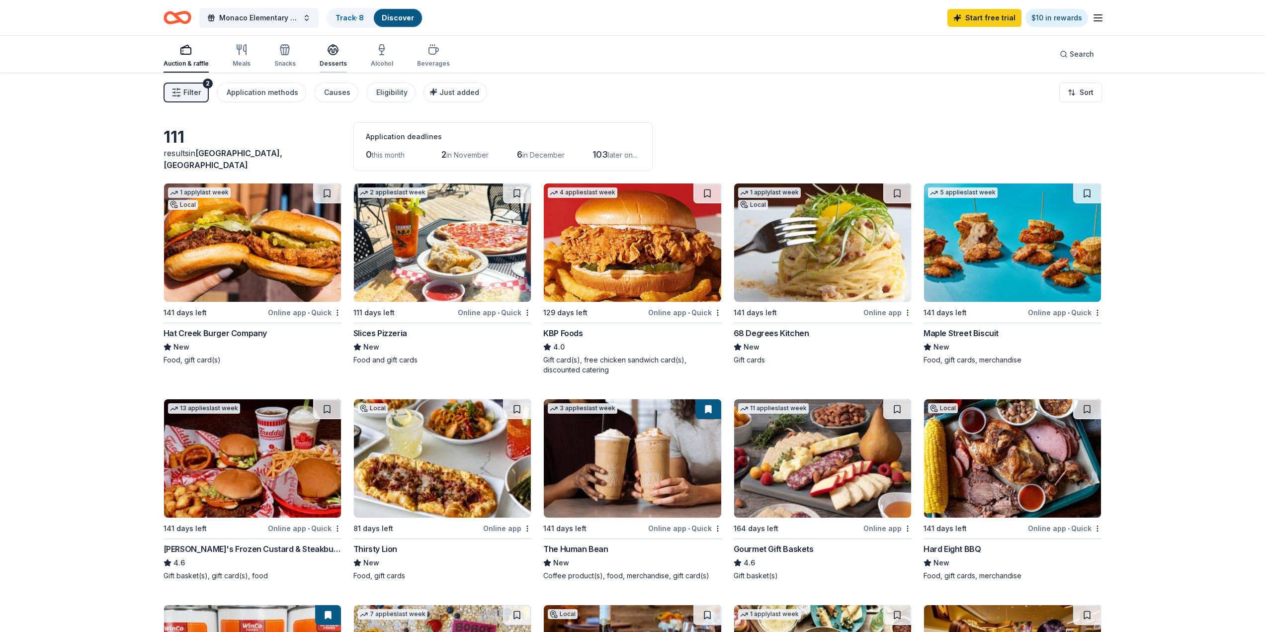
click at [337, 54] on div "button" at bounding box center [333, 50] width 27 height 12
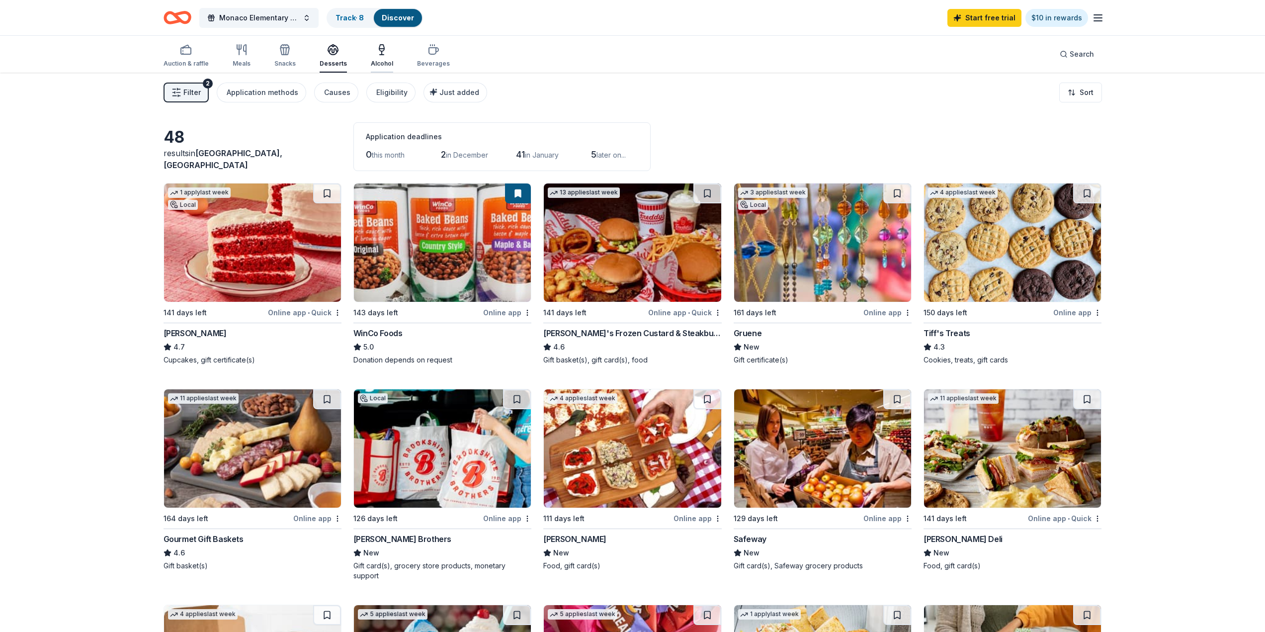
click at [378, 58] on div "Alcohol" at bounding box center [382, 56] width 22 height 24
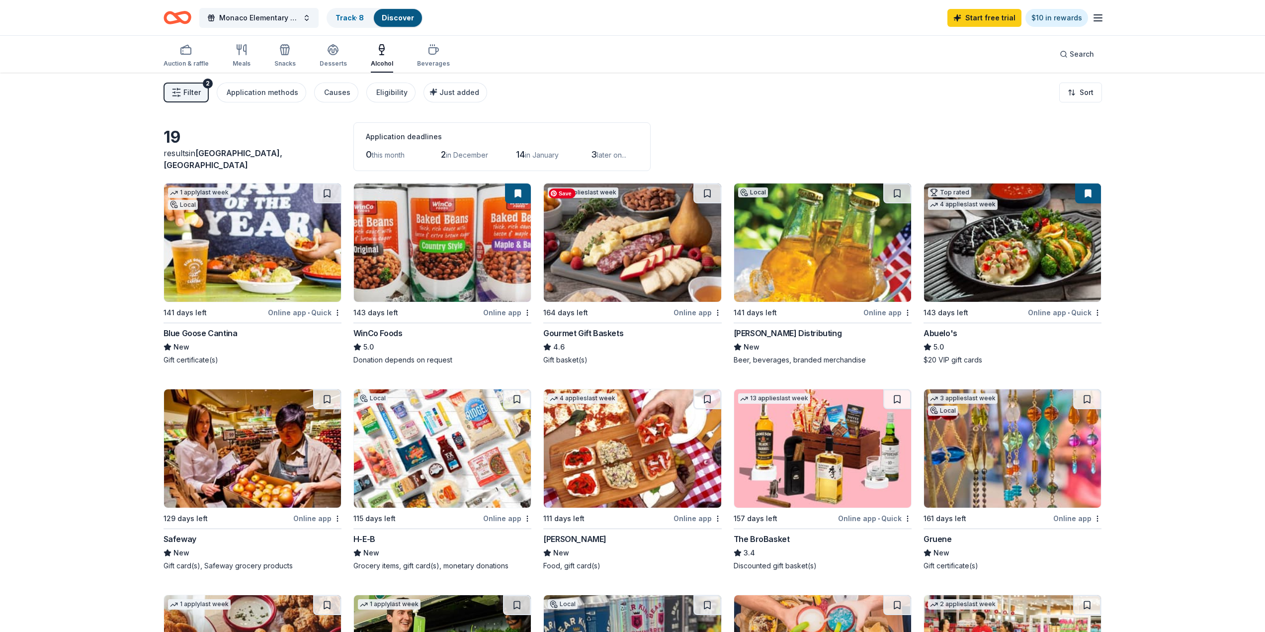
drag, startPoint x: 556, startPoint y: 324, endPoint x: 549, endPoint y: 355, distance: 31.5
click at [554, 354] on div "19 results in Krugerville, TX Application deadlines 0 this month 2 in December …" at bounding box center [632, 635] width 938 height 1026
click at [472, 464] on img at bounding box center [442, 448] width 177 height 118
click at [175, 19] on icon "Home" at bounding box center [177, 17] width 28 height 23
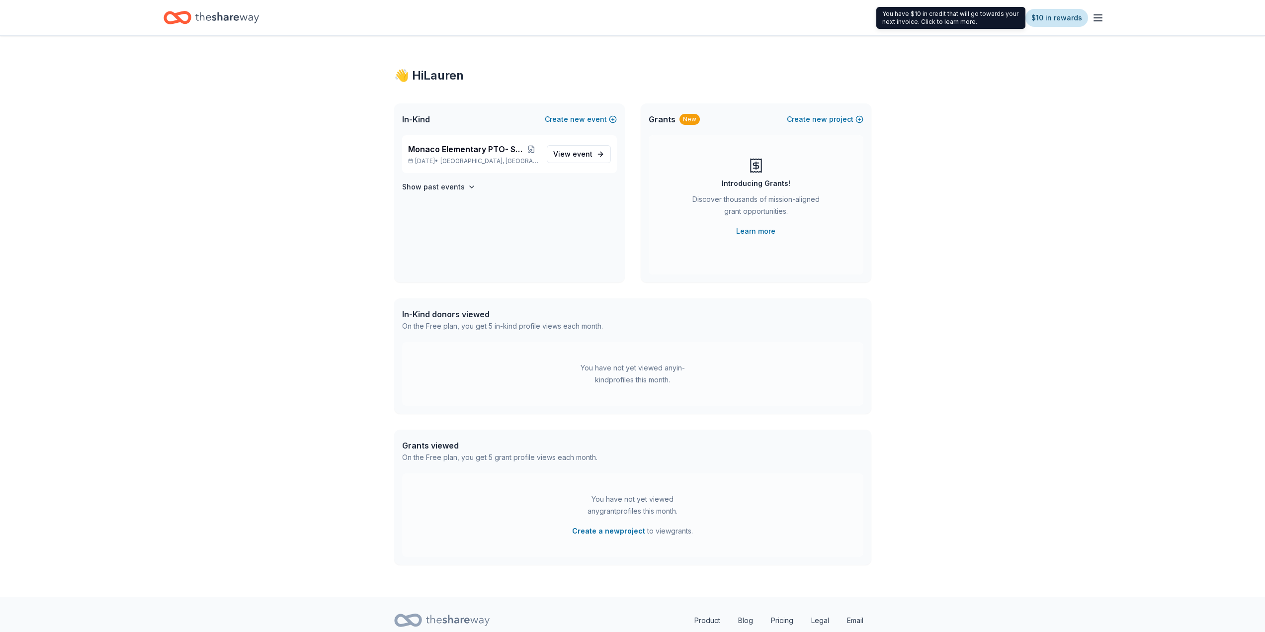
click at [1064, 20] on link "$10 in rewards" at bounding box center [1056, 18] width 63 height 18
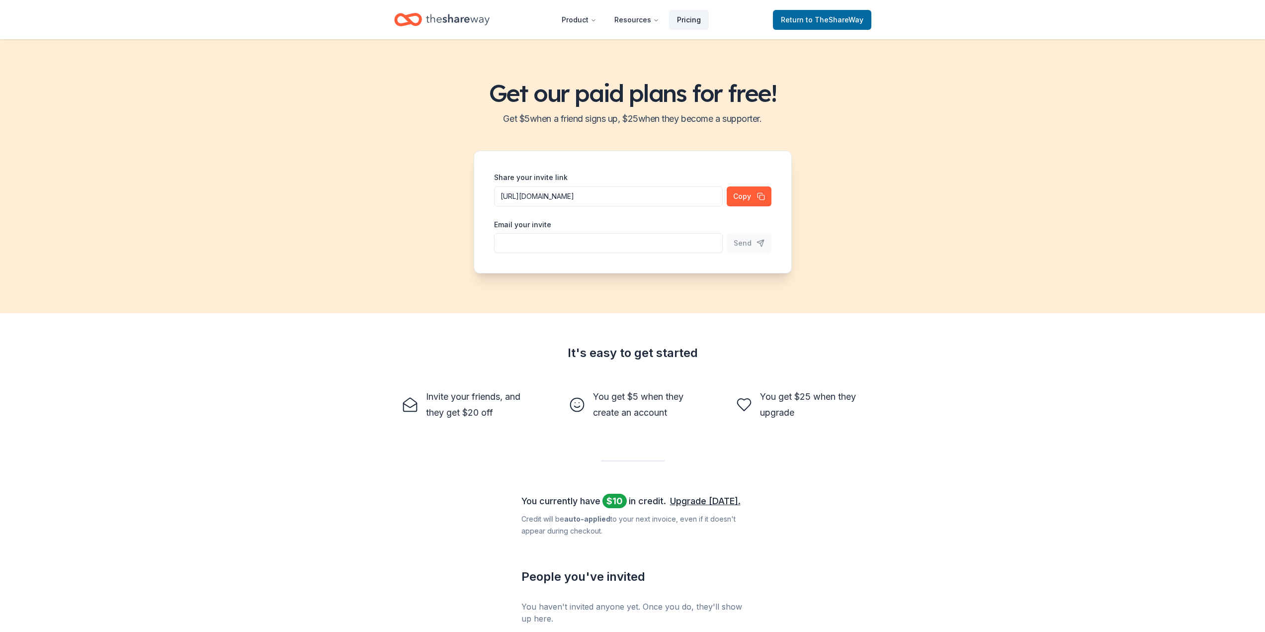
click at [687, 19] on link "Pricing" at bounding box center [689, 20] width 40 height 20
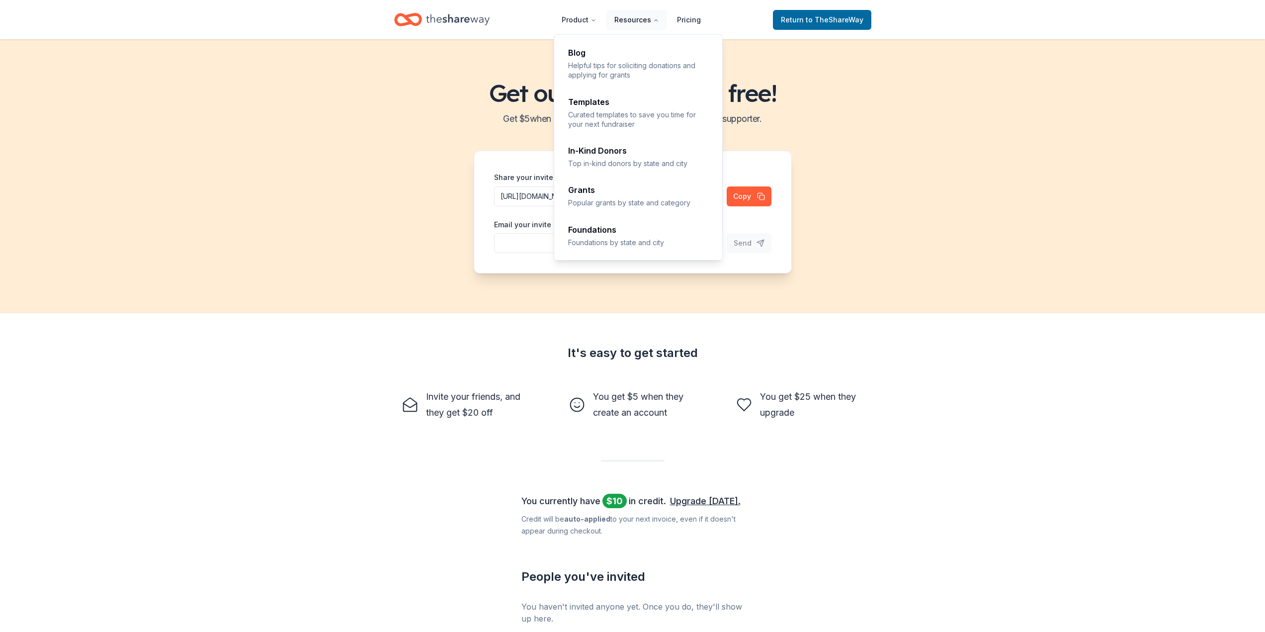
click at [638, 27] on button "Resources" at bounding box center [636, 20] width 61 height 20
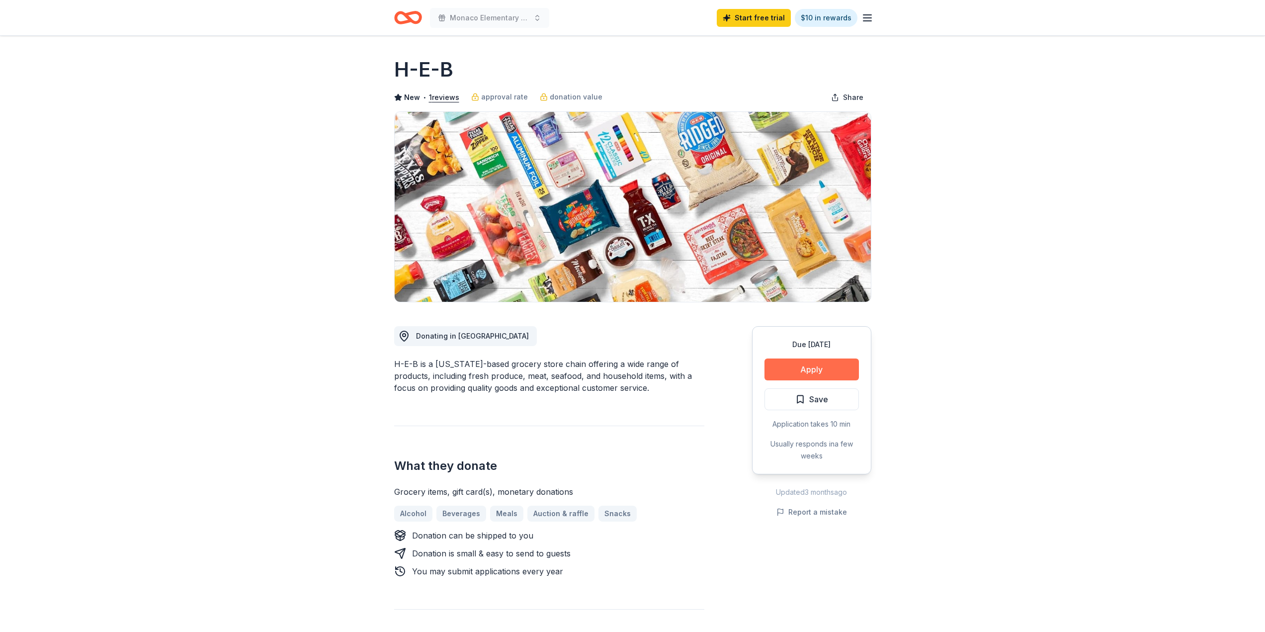
click at [813, 368] on button "Apply" at bounding box center [811, 369] width 94 height 22
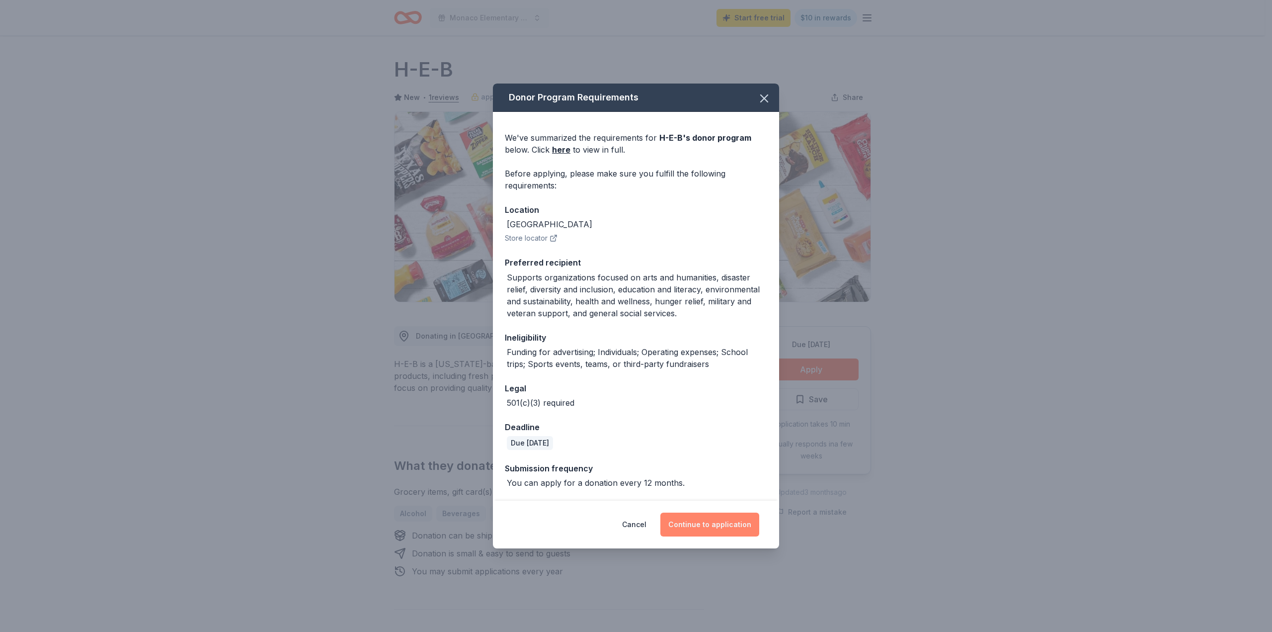
click at [736, 520] on button "Continue to application" at bounding box center [709, 524] width 99 height 24
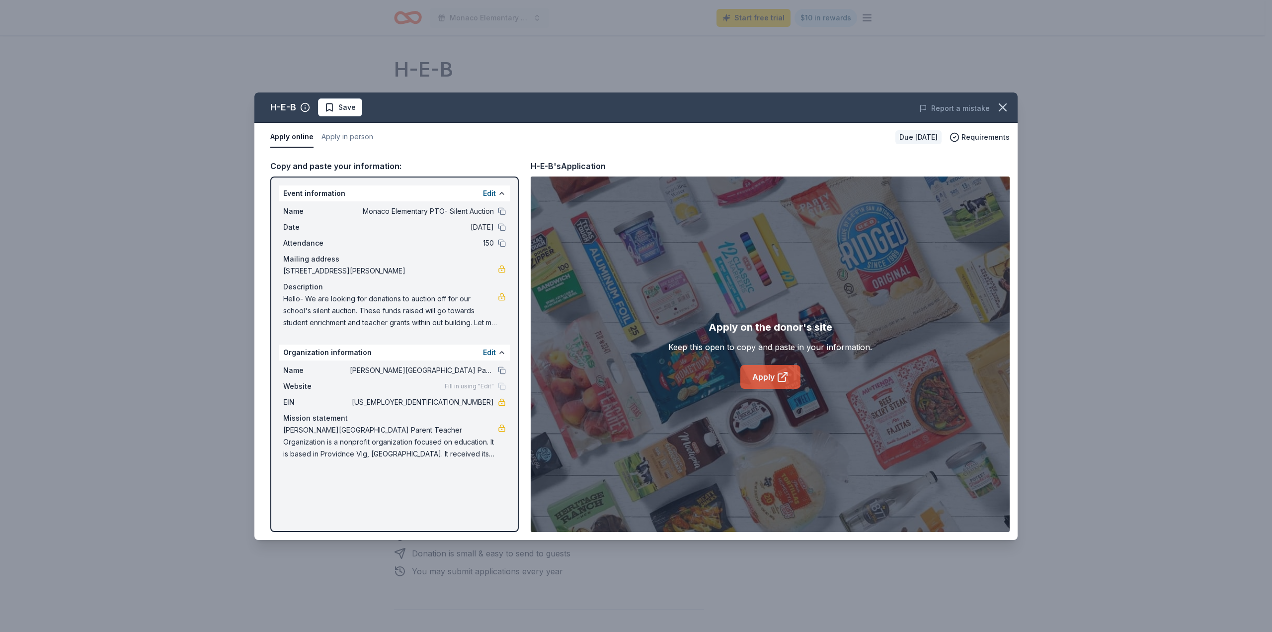
click at [780, 377] on icon at bounding box center [783, 377] width 12 height 12
click at [349, 108] on span "Save" at bounding box center [346, 107] width 17 height 12
click at [998, 109] on icon "button" at bounding box center [1003, 107] width 14 height 14
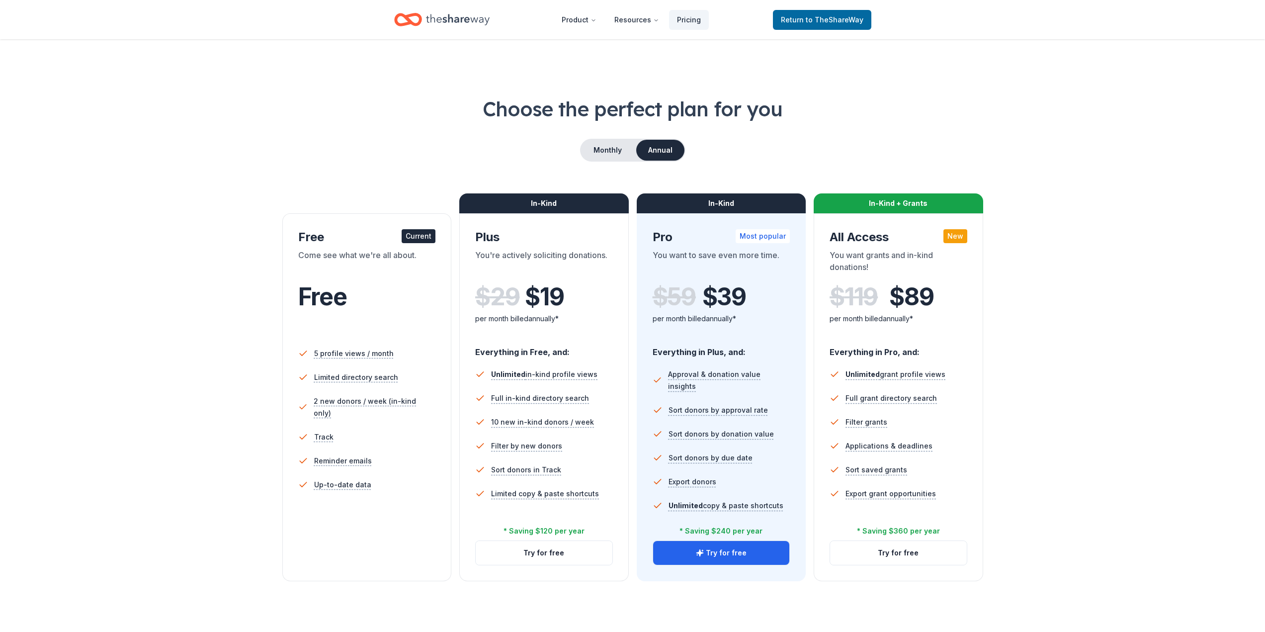
click at [373, 317] on div "Free" at bounding box center [367, 310] width 138 height 55
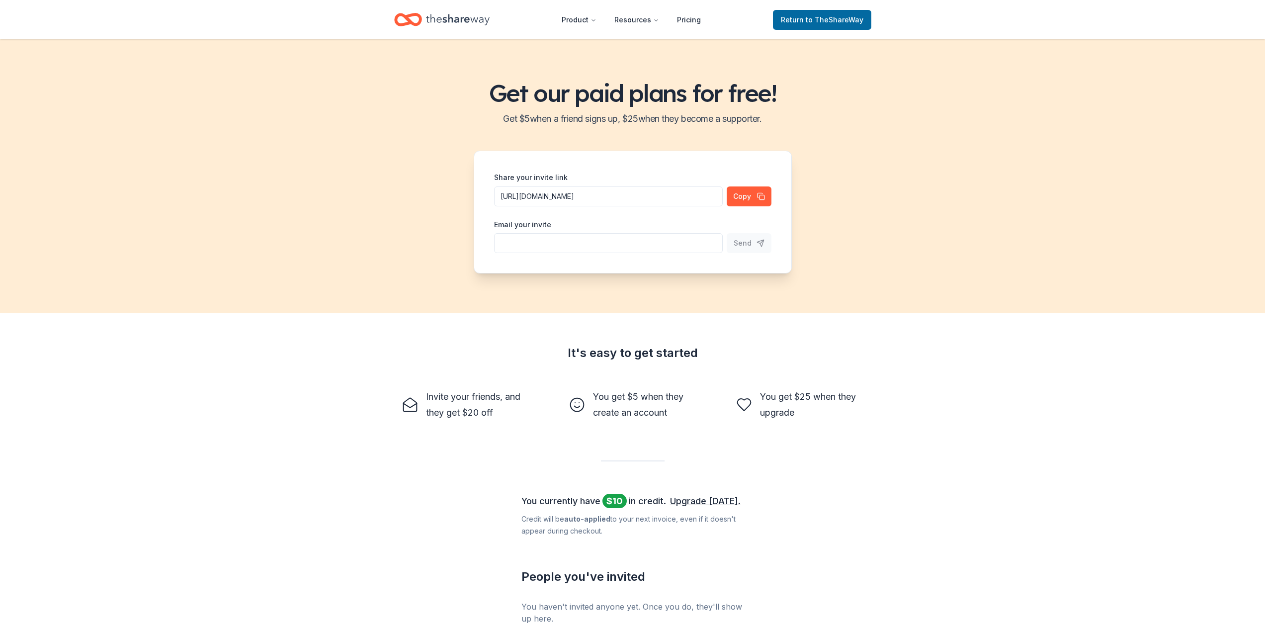
click at [434, 32] on header "Product Resources Pricing Return to TheShareWay" at bounding box center [632, 19] width 1265 height 39
click at [436, 14] on icon "Home" at bounding box center [458, 19] width 64 height 20
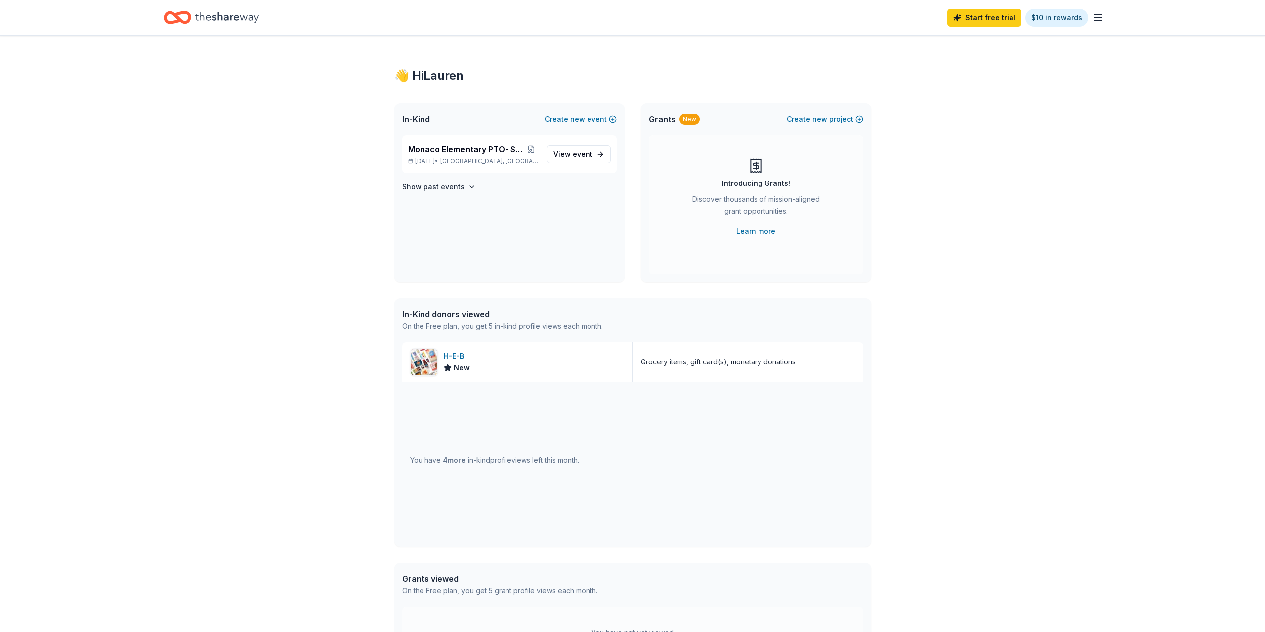
click at [413, 21] on div "Start free trial $10 in rewards" at bounding box center [632, 17] width 938 height 23
click at [578, 150] on span "event" at bounding box center [582, 154] width 20 height 8
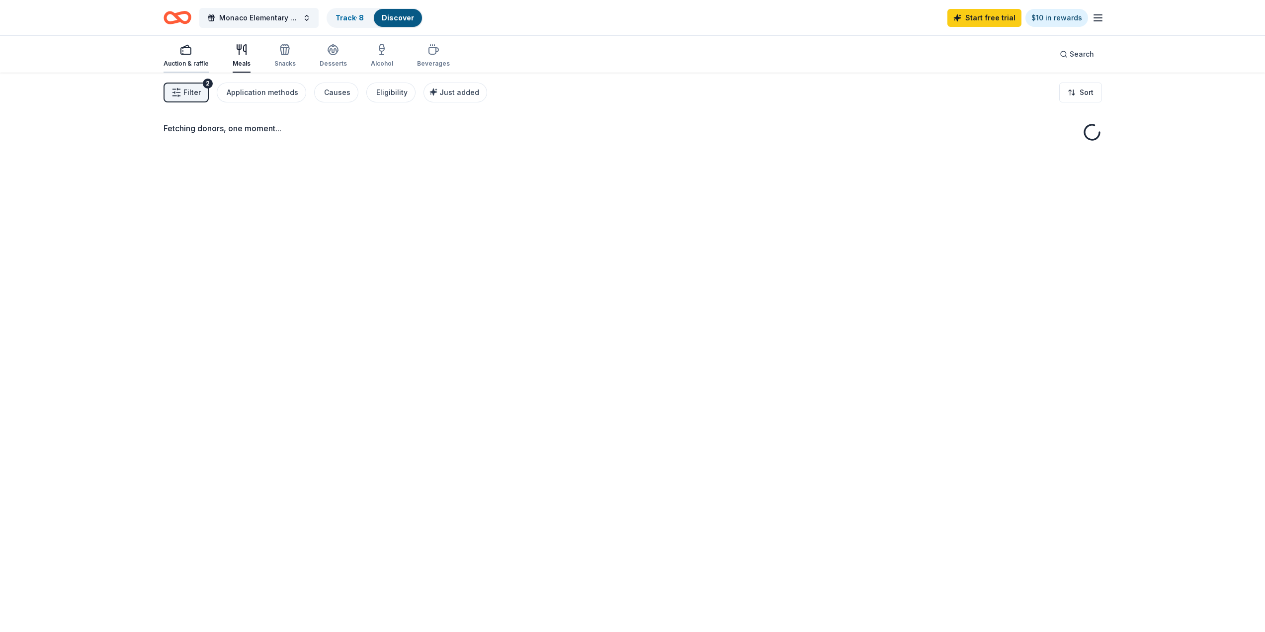
click at [199, 50] on div "button" at bounding box center [185, 50] width 45 height 12
click at [202, 93] on button "Filter 2" at bounding box center [185, 92] width 45 height 20
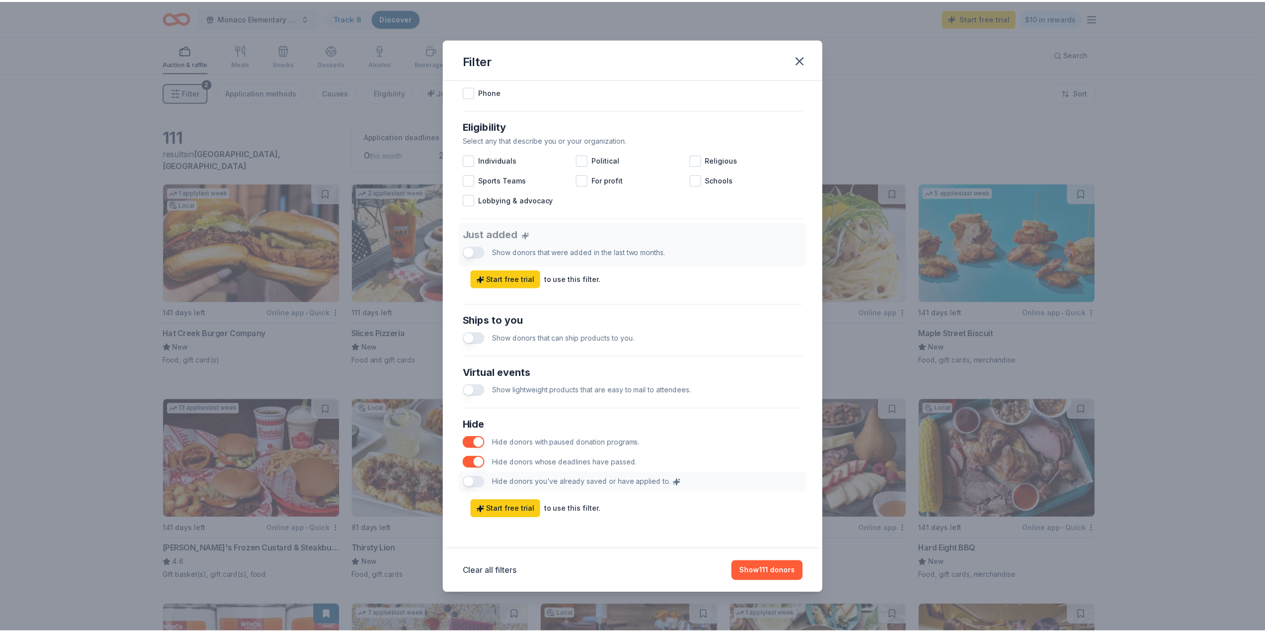
scroll to position [252, 0]
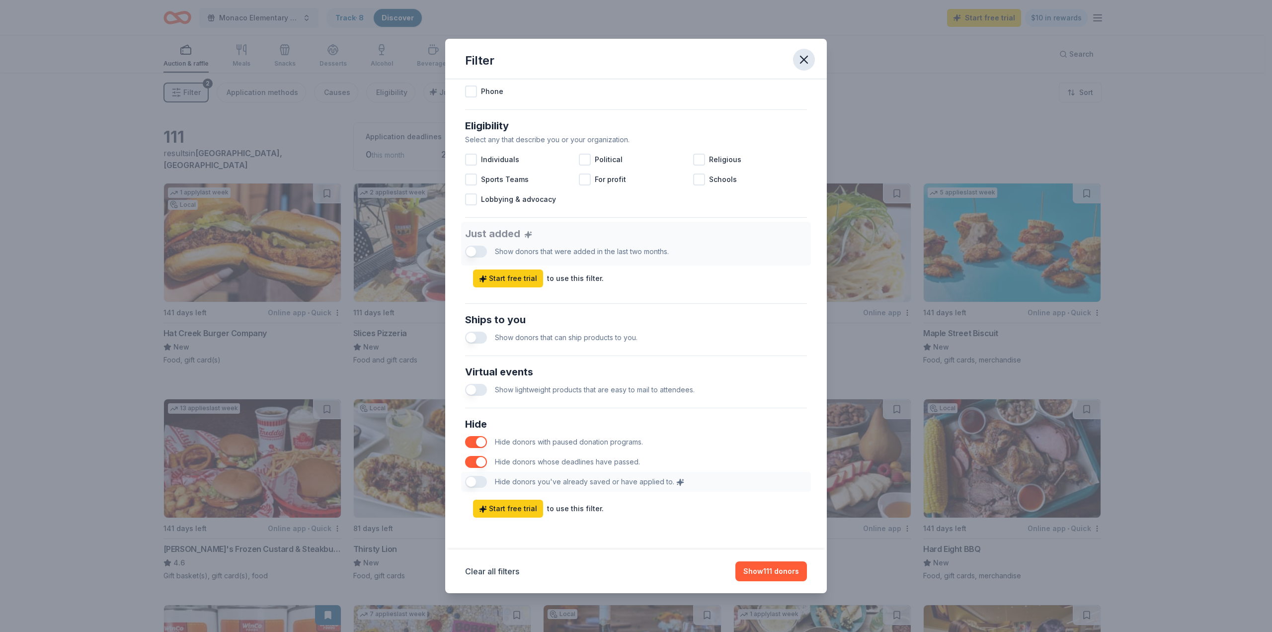
click at [806, 59] on icon "button" at bounding box center [804, 60] width 14 height 14
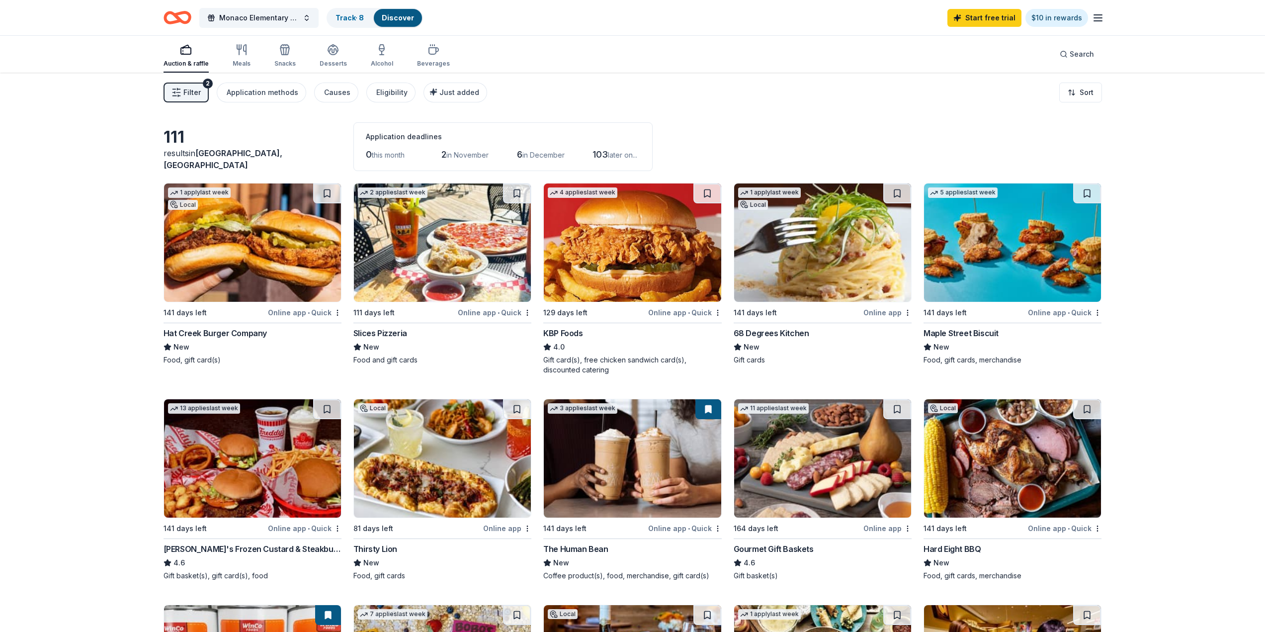
click at [1011, 517] on img at bounding box center [1012, 458] width 177 height 118
click at [175, 15] on icon "Home" at bounding box center [181, 17] width 15 height 10
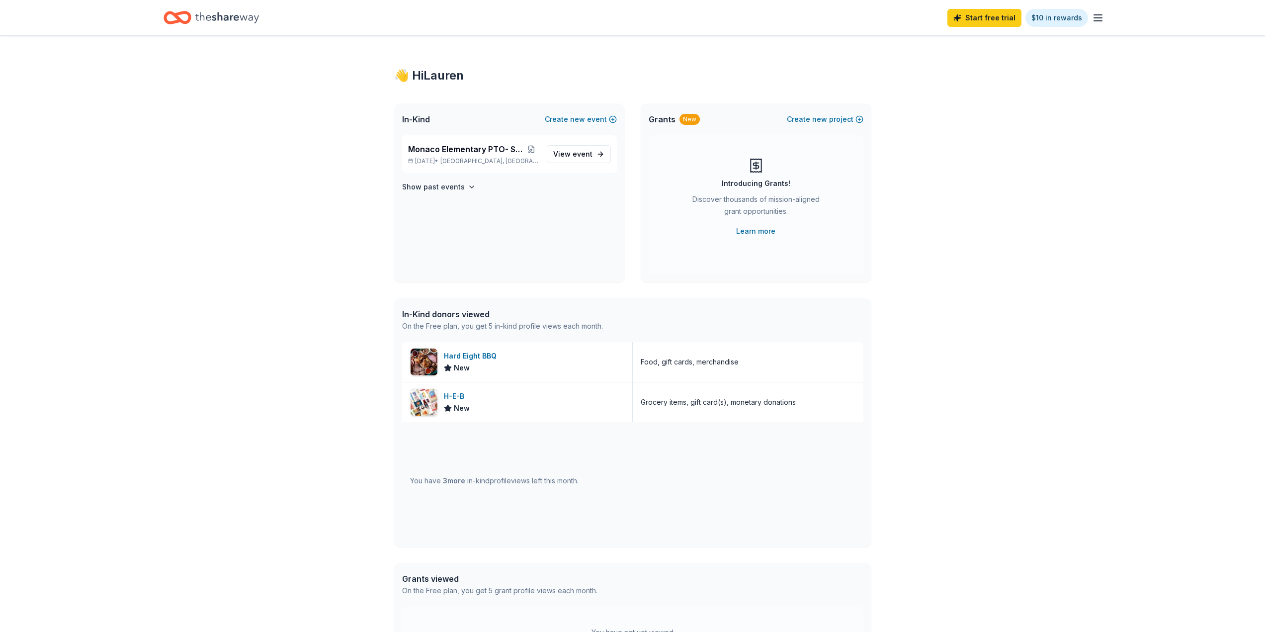
click at [175, 15] on icon "Home" at bounding box center [181, 17] width 15 height 10
click at [423, 120] on span "In-Kind" at bounding box center [416, 119] width 28 height 12
click at [565, 108] on div "In-Kind Create new event" at bounding box center [509, 119] width 231 height 32
click at [487, 148] on span "Monaco Elementary PTO- Silent Auction" at bounding box center [466, 149] width 116 height 12
drag, startPoint x: 602, startPoint y: 159, endPoint x: 589, endPoint y: 155, distance: 13.0
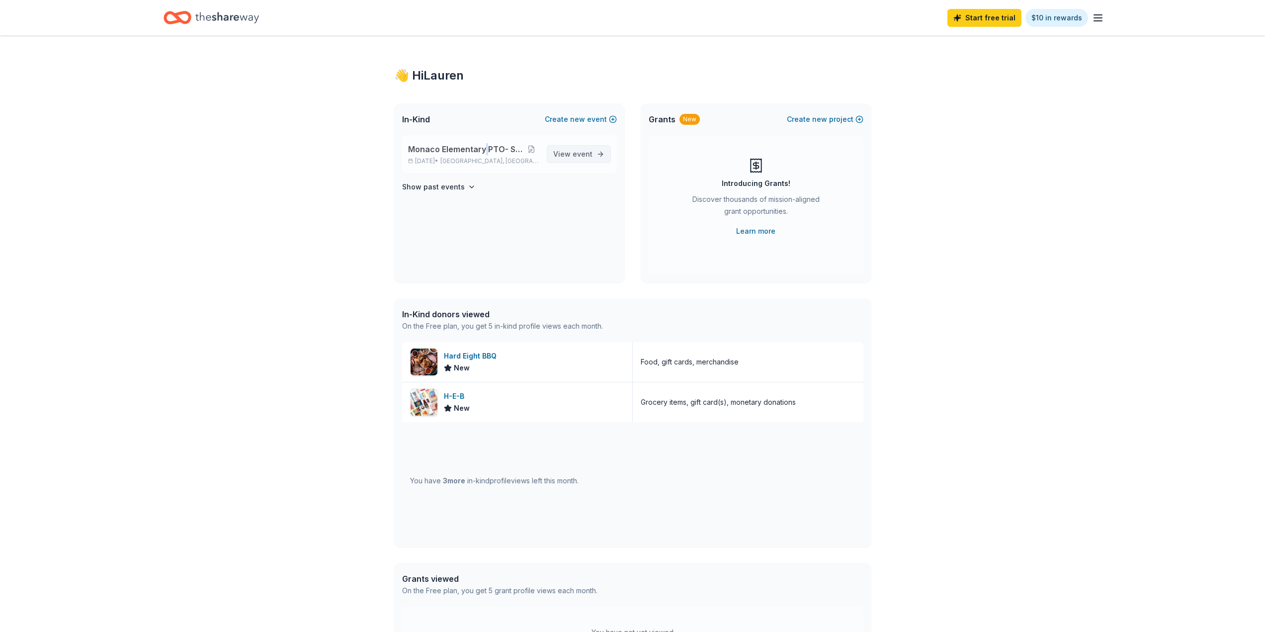
click at [603, 159] on link "View event" at bounding box center [579, 154] width 64 height 18
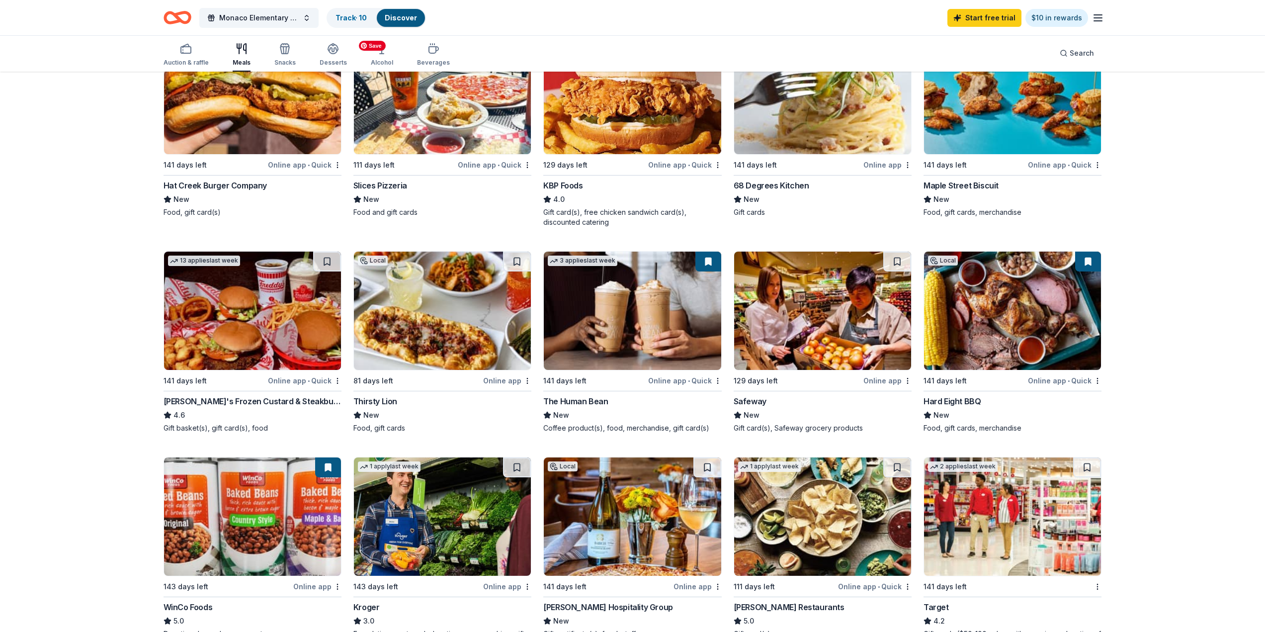
scroll to position [149, 0]
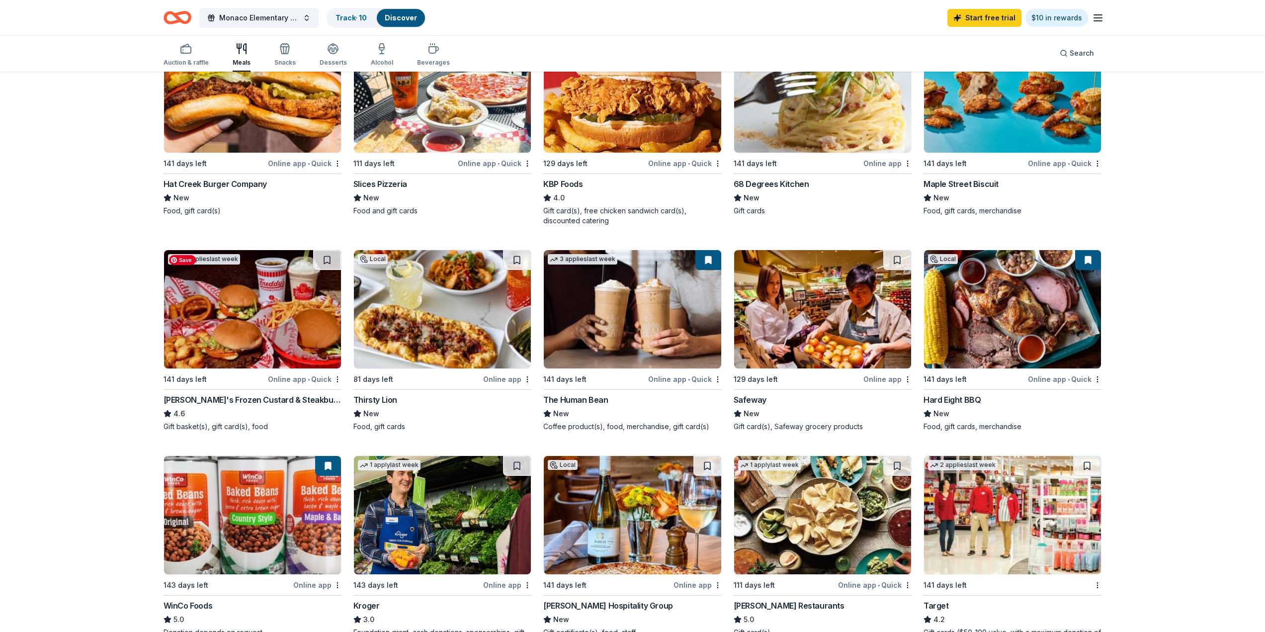
click at [261, 338] on img at bounding box center [252, 309] width 177 height 118
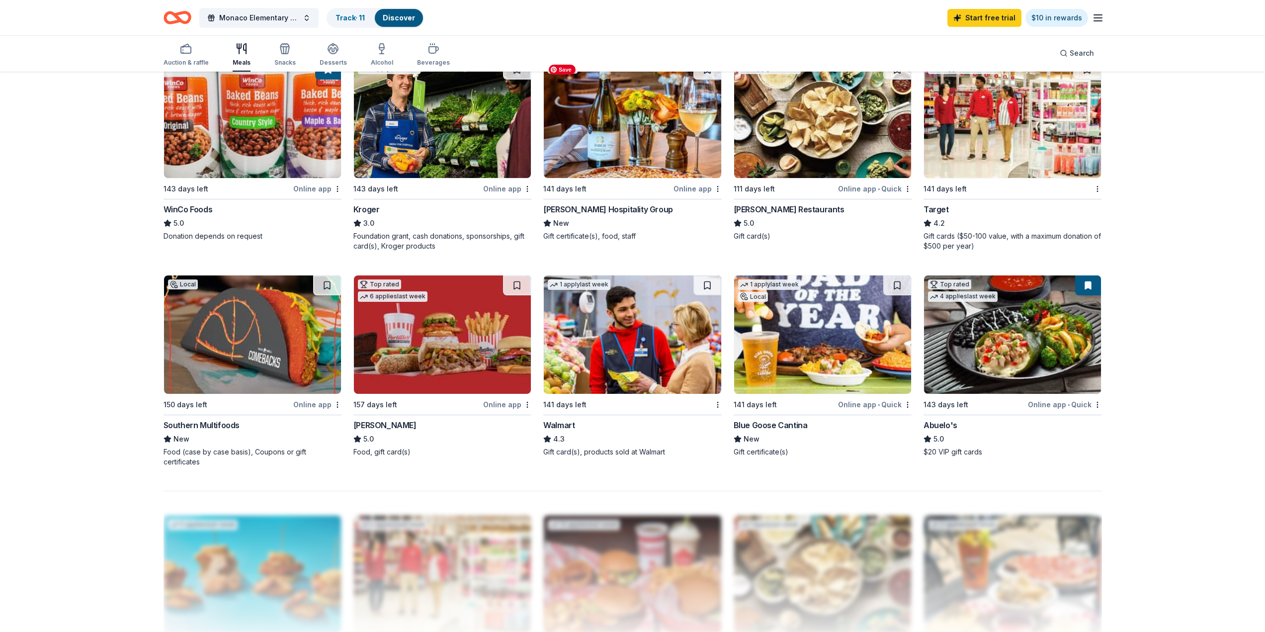
scroll to position [547, 0]
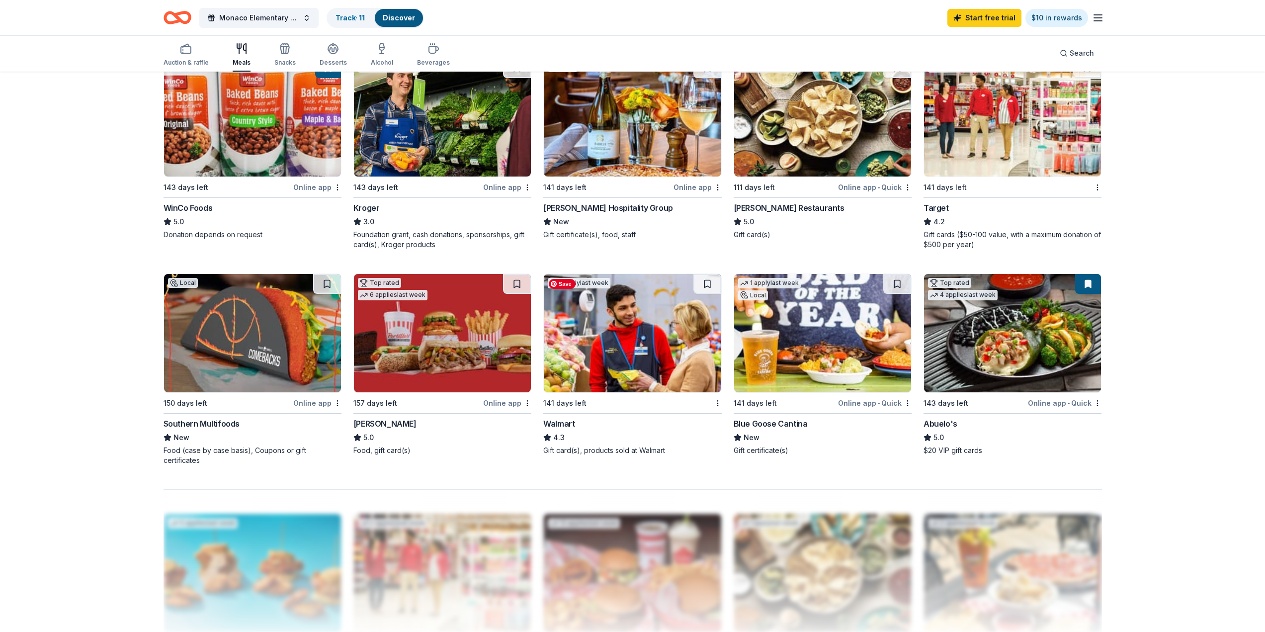
click at [671, 383] on img at bounding box center [632, 333] width 177 height 118
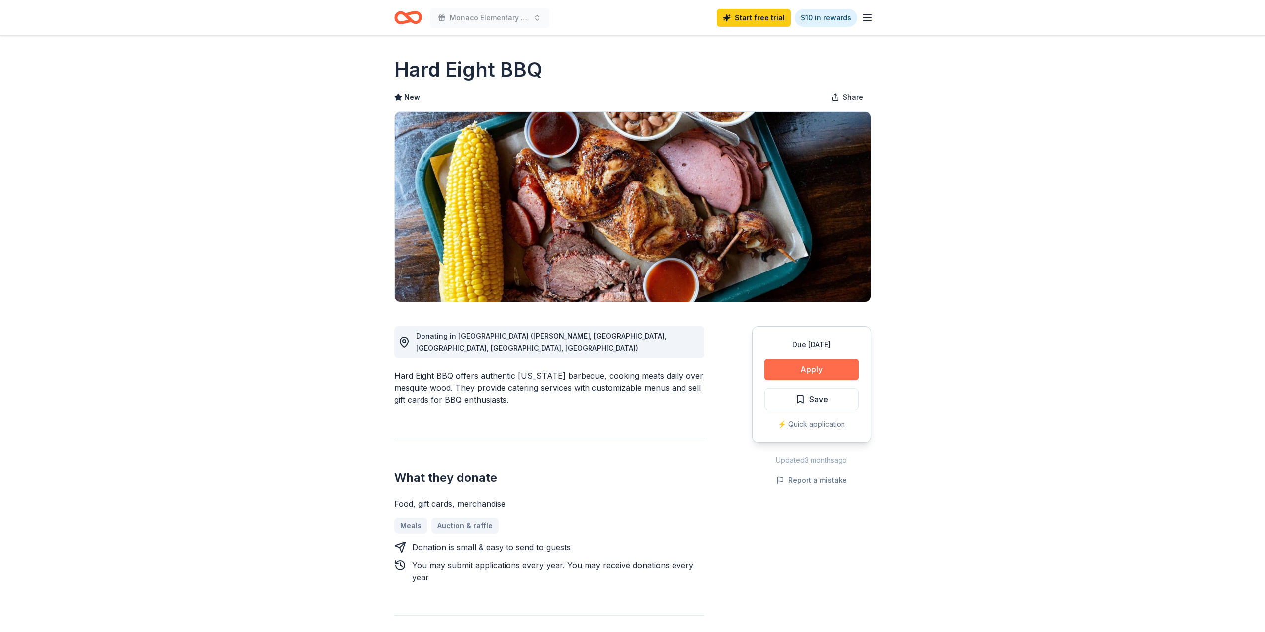
click at [841, 370] on button "Apply" at bounding box center [811, 369] width 94 height 22
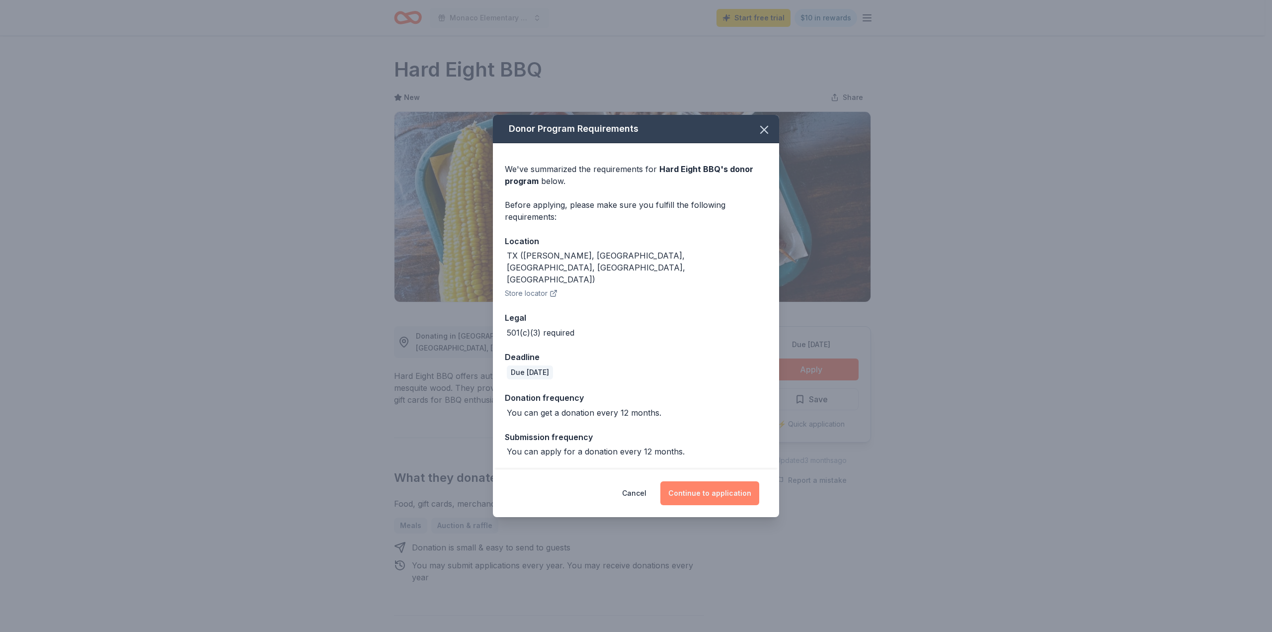
click at [723, 485] on button "Continue to application" at bounding box center [709, 493] width 99 height 24
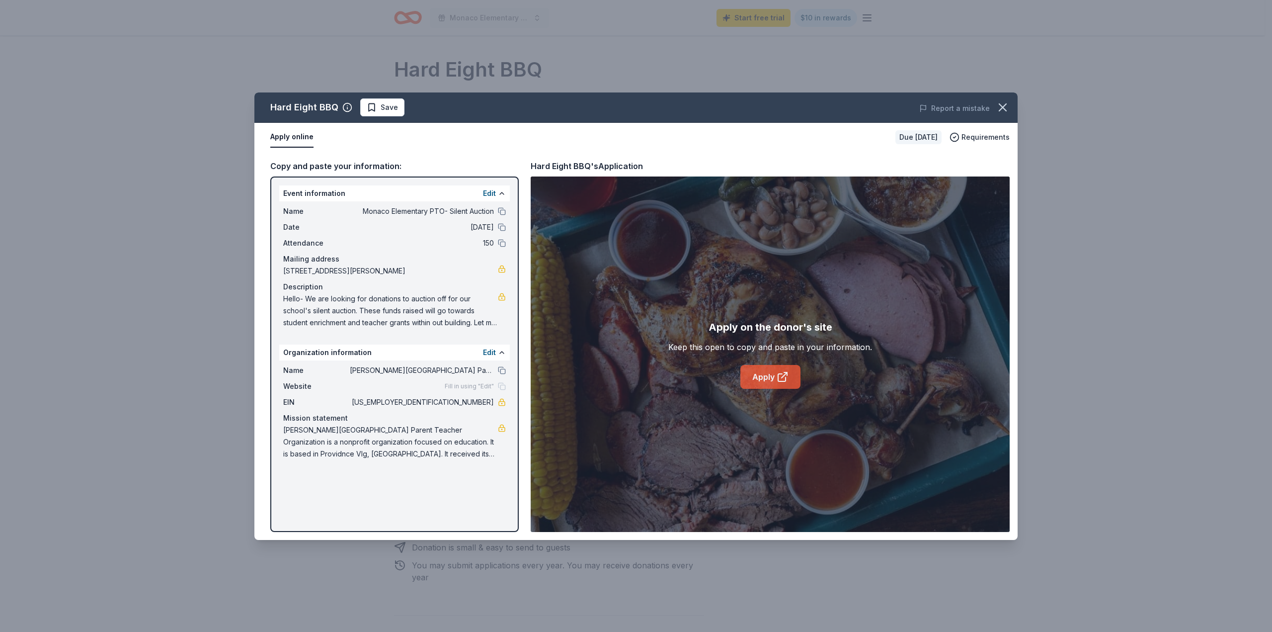
click at [763, 379] on link "Apply" at bounding box center [770, 377] width 60 height 24
drag, startPoint x: 449, startPoint y: 401, endPoint x: 478, endPoint y: 401, distance: 28.8
click at [478, 401] on span "[US_EMPLOYER_IDENTIFICATION_NUMBER]" at bounding box center [422, 402] width 144 height 12
drag, startPoint x: 454, startPoint y: 397, endPoint x: 492, endPoint y: 399, distance: 38.8
click at [492, 399] on span "46-2490614" at bounding box center [422, 402] width 144 height 12
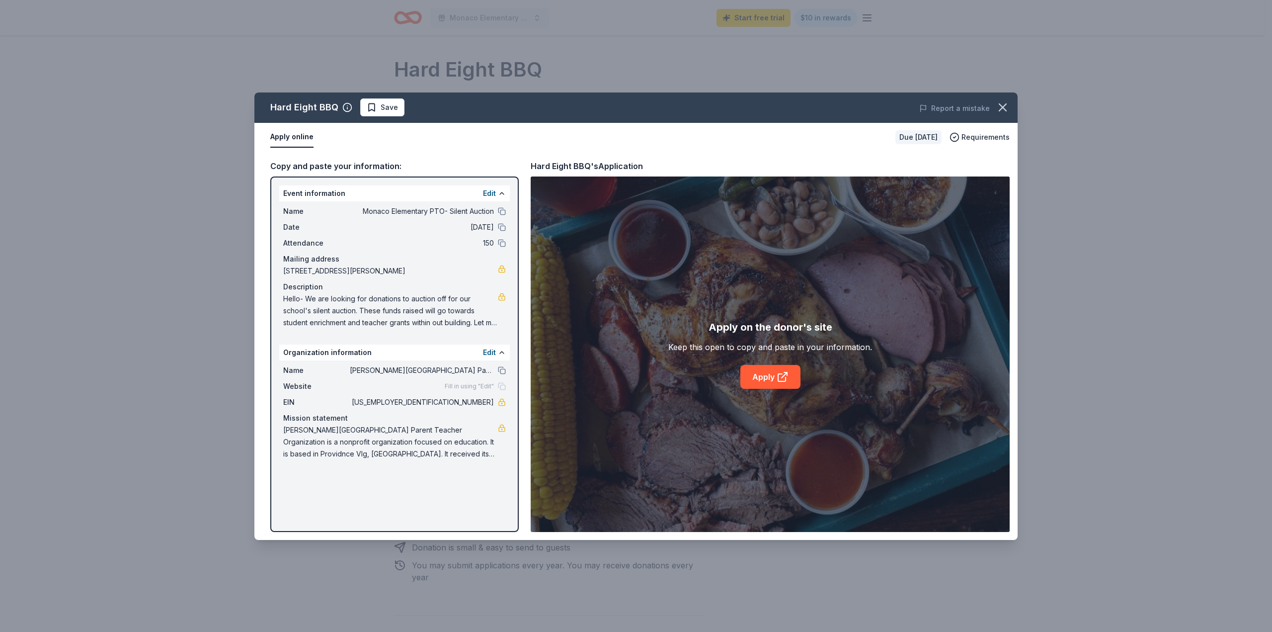
drag, startPoint x: 492, startPoint y: 401, endPoint x: 445, endPoint y: 404, distance: 47.8
click at [446, 404] on span "46-2490614" at bounding box center [422, 402] width 144 height 12
click at [377, 100] on button "Save" at bounding box center [382, 107] width 44 height 18
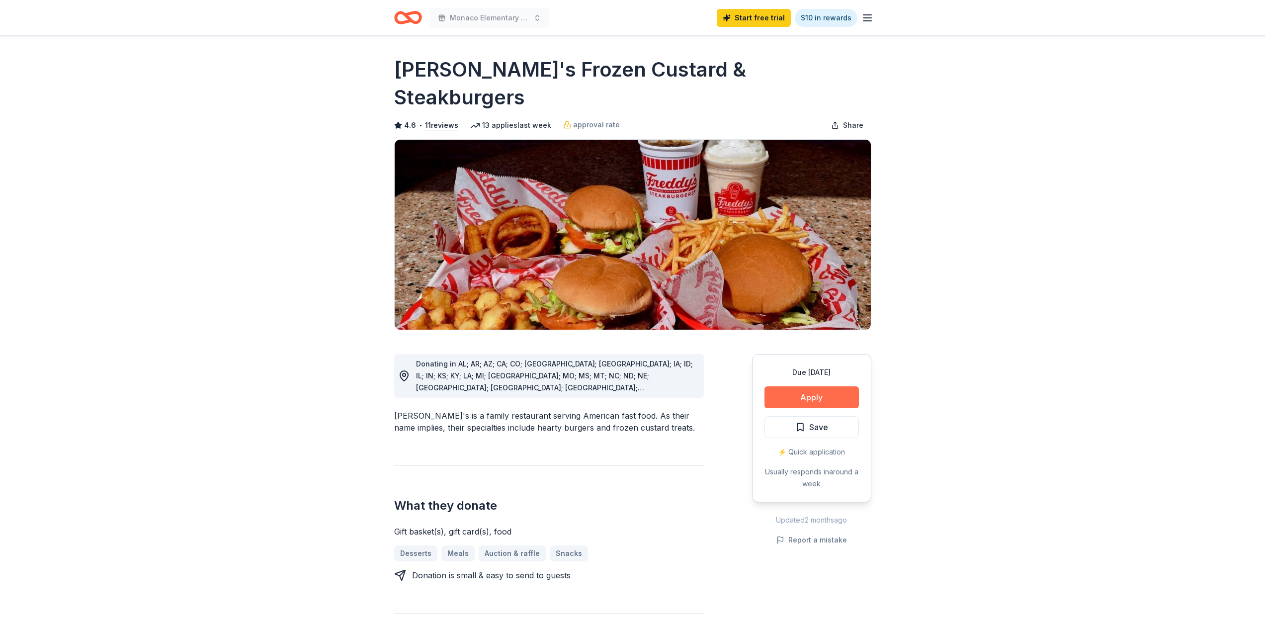
click at [822, 386] on button "Apply" at bounding box center [811, 397] width 94 height 22
click at [821, 386] on button "Apply" at bounding box center [811, 397] width 94 height 22
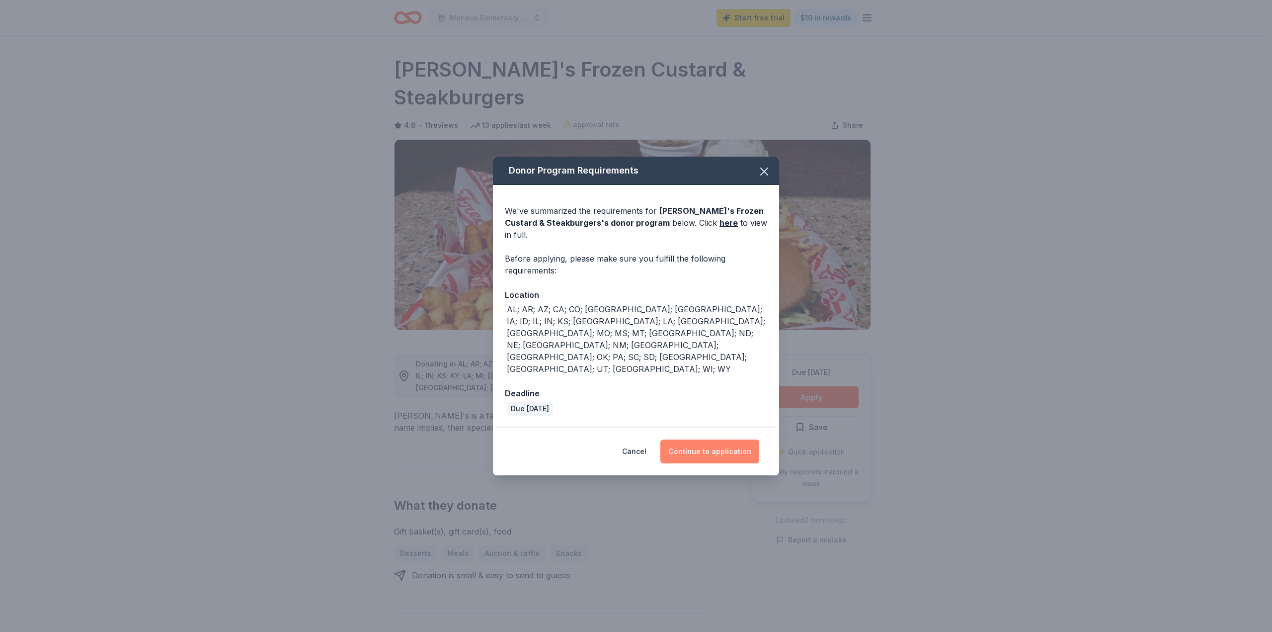
click at [733, 439] on button "Continue to application" at bounding box center [709, 451] width 99 height 24
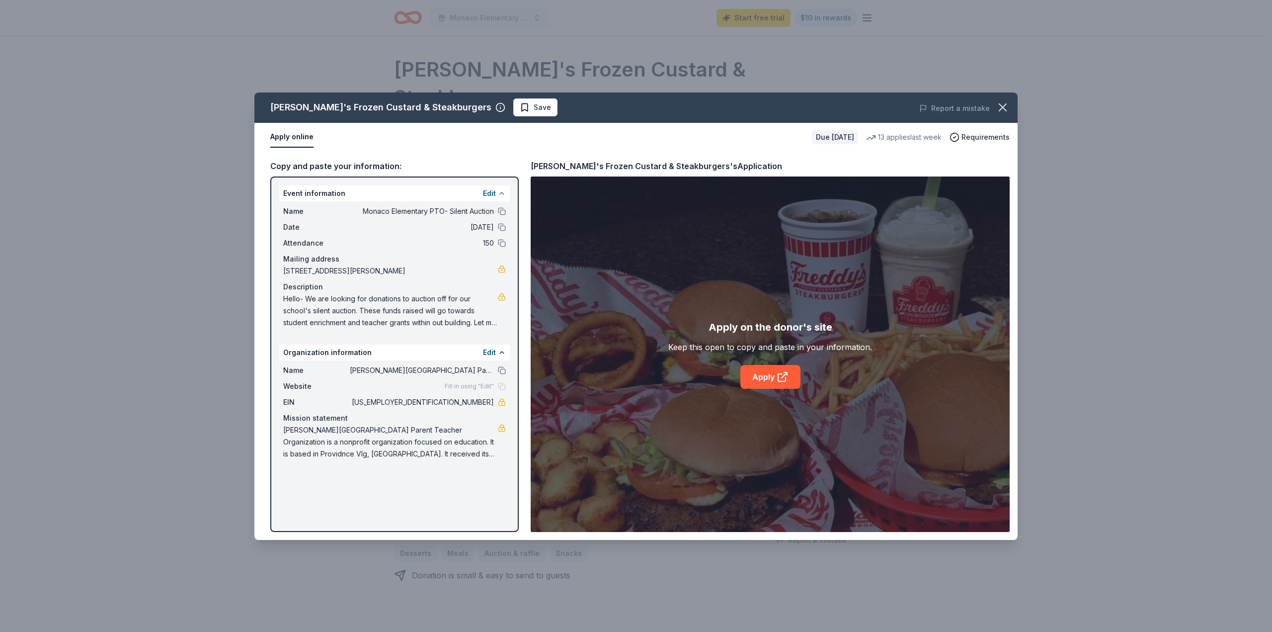
click at [502, 195] on button at bounding box center [502, 193] width 8 height 8
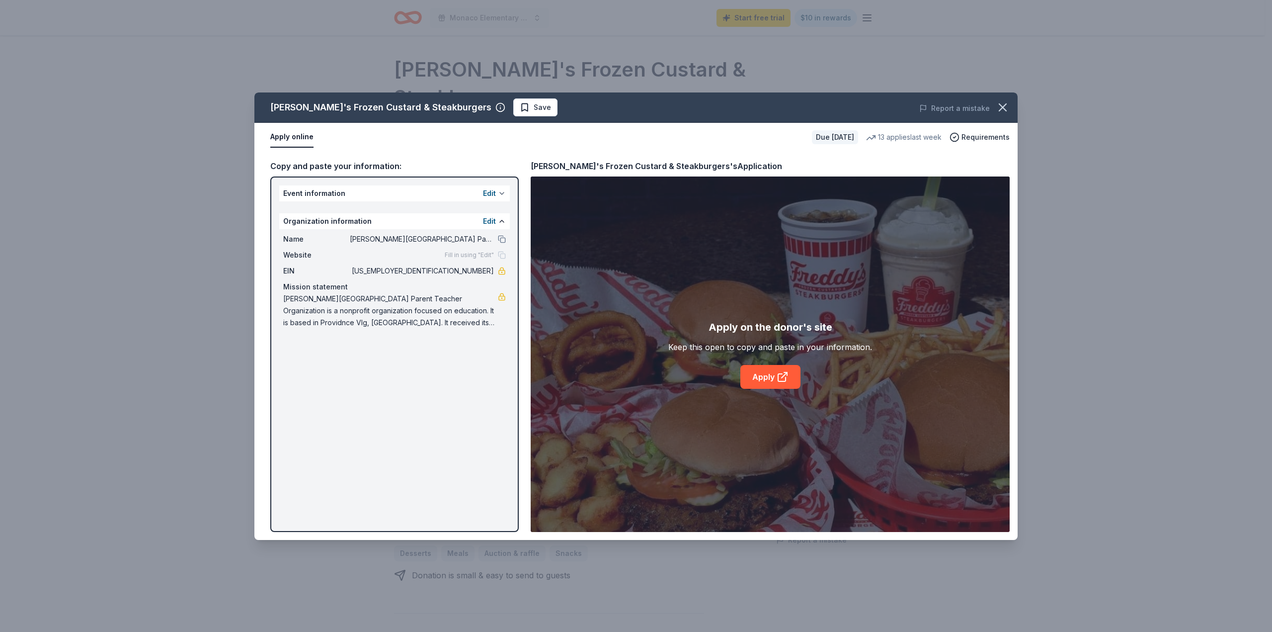
click at [502, 195] on button at bounding box center [502, 193] width 8 height 8
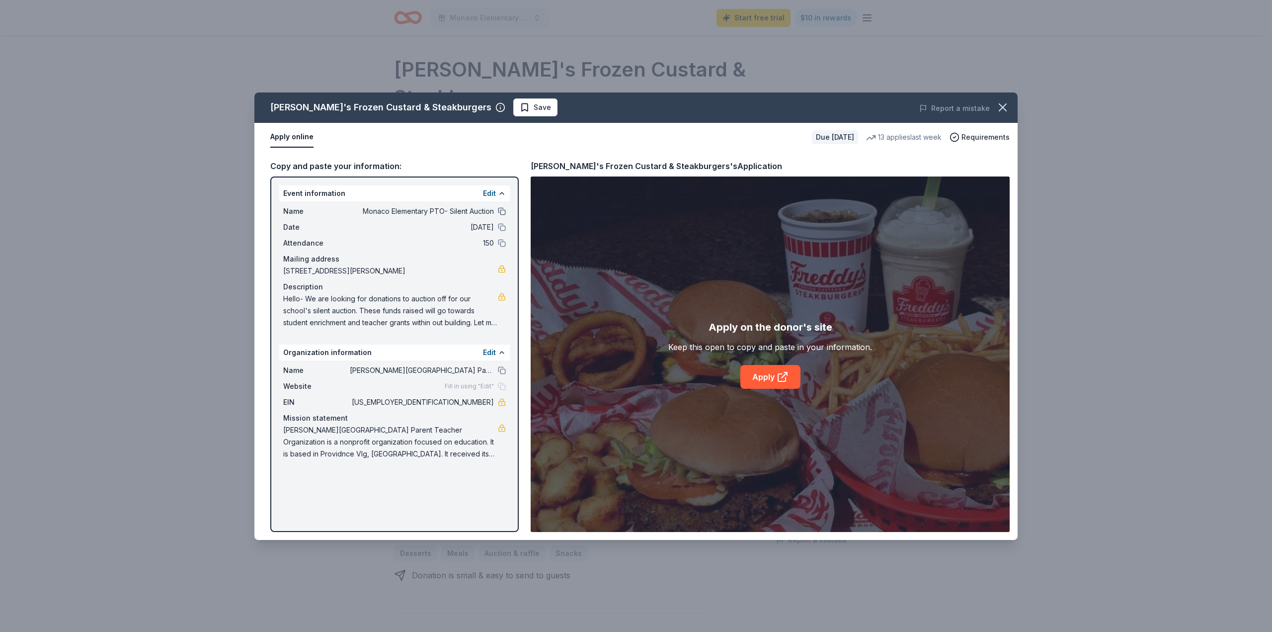
click at [503, 212] on button at bounding box center [502, 211] width 8 height 8
click at [503, 227] on button at bounding box center [502, 227] width 8 height 8
click at [504, 240] on button at bounding box center [502, 243] width 8 height 8
click at [499, 370] on button at bounding box center [502, 370] width 8 height 8
click at [499, 388] on div "Fill in using "Edit"" at bounding box center [475, 386] width 61 height 8
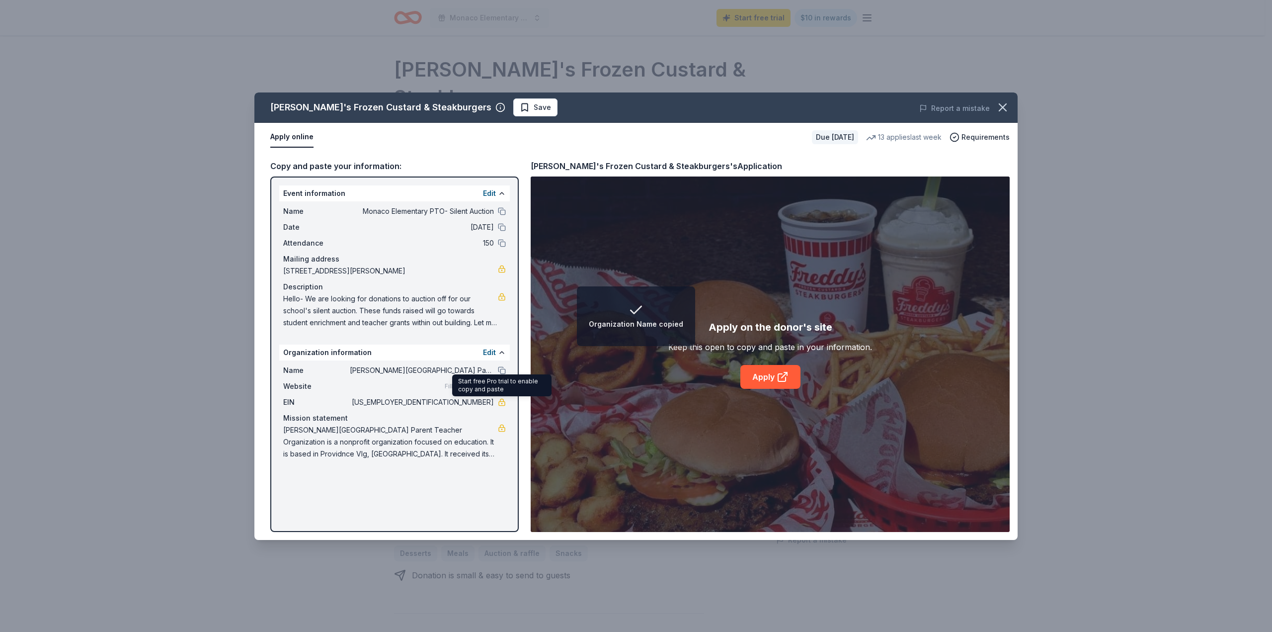
click at [501, 400] on link at bounding box center [502, 402] width 8 height 8
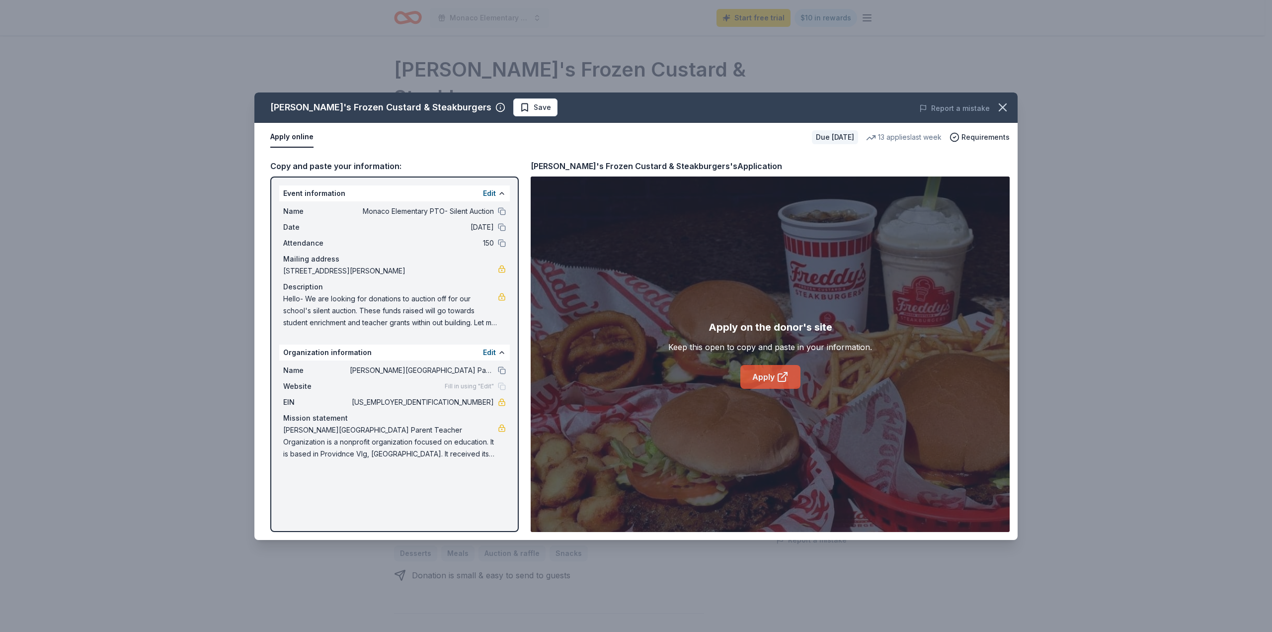
click at [780, 380] on icon at bounding box center [783, 377] width 12 height 12
click at [518, 114] on div "Freddy's Frozen Custard & Steakburgers Save" at bounding box center [483, 107] width 458 height 18
click at [534, 112] on span "Save" at bounding box center [542, 107] width 17 height 12
click at [1007, 108] on icon "button" at bounding box center [1003, 107] width 14 height 14
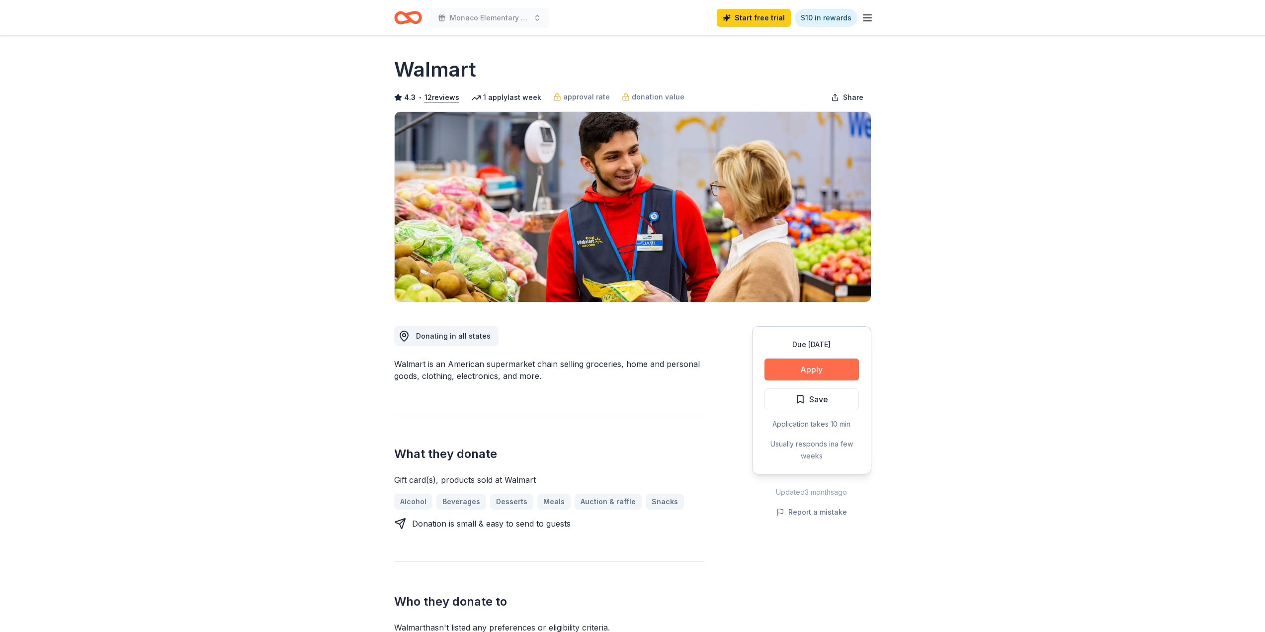
click at [819, 365] on button "Apply" at bounding box center [811, 369] width 94 height 22
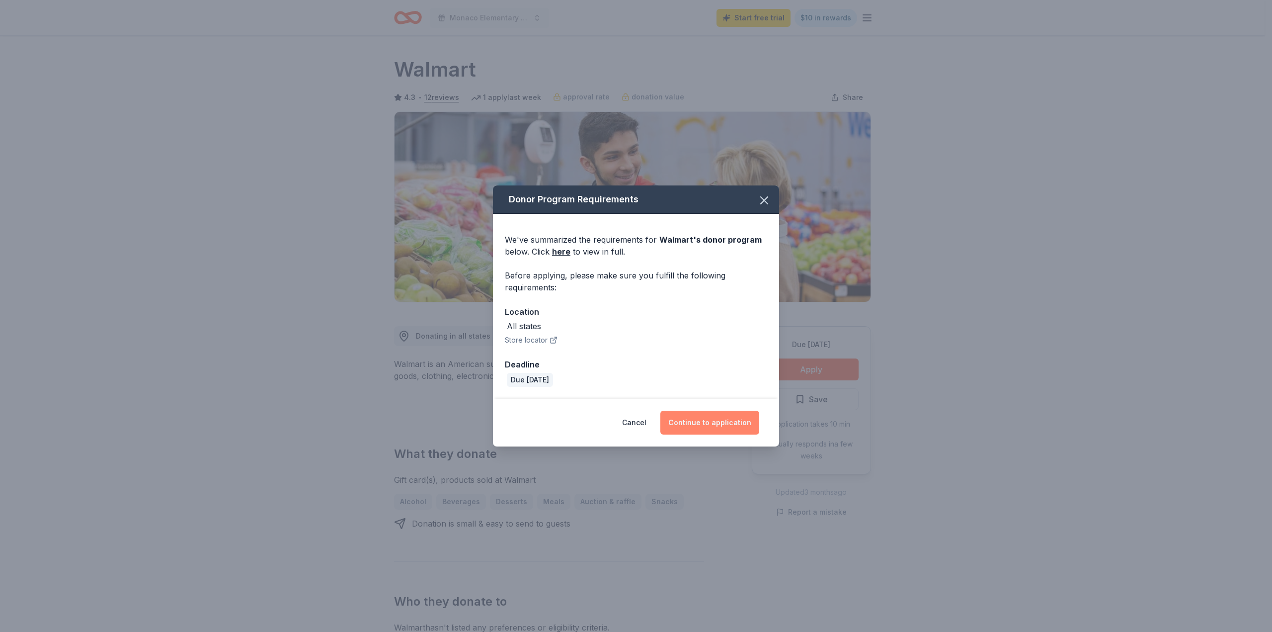
click at [684, 423] on button "Continue to application" at bounding box center [709, 422] width 99 height 24
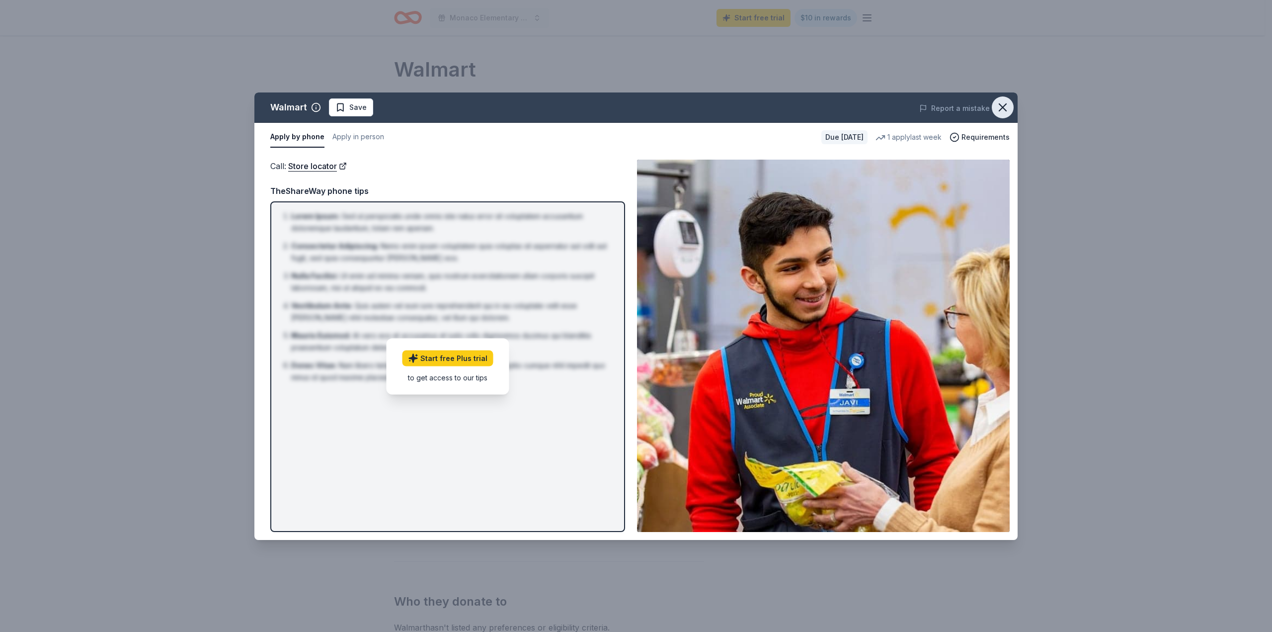
click at [999, 107] on icon "button" at bounding box center [1003, 107] width 14 height 14
